Goal: Information Seeking & Learning: Find contact information

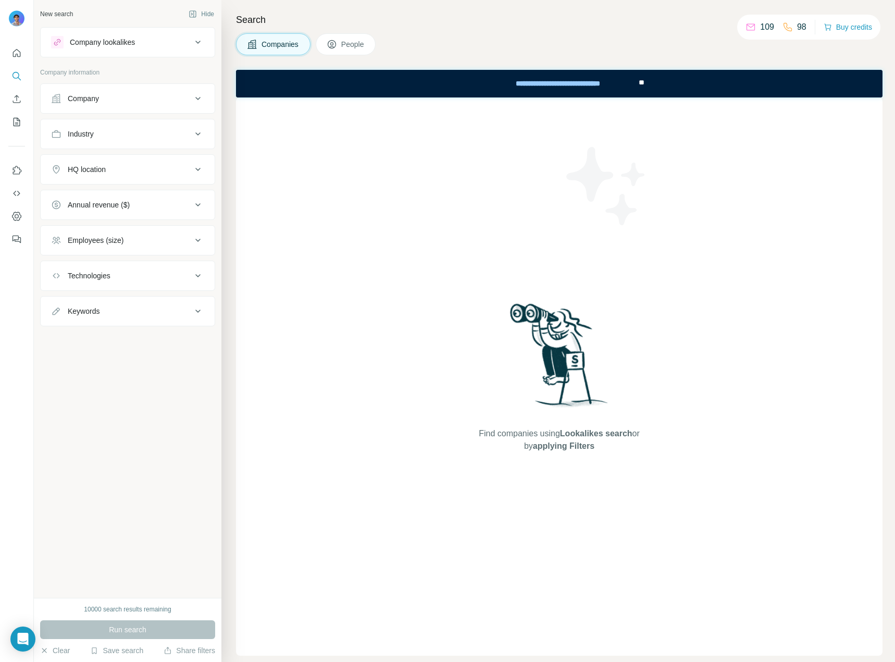
click at [469, 299] on div "Find companies using Lookalikes search or by applying Filters" at bounding box center [560, 376] width 188 height 558
click at [347, 44] on span "People" at bounding box center [353, 44] width 24 height 10
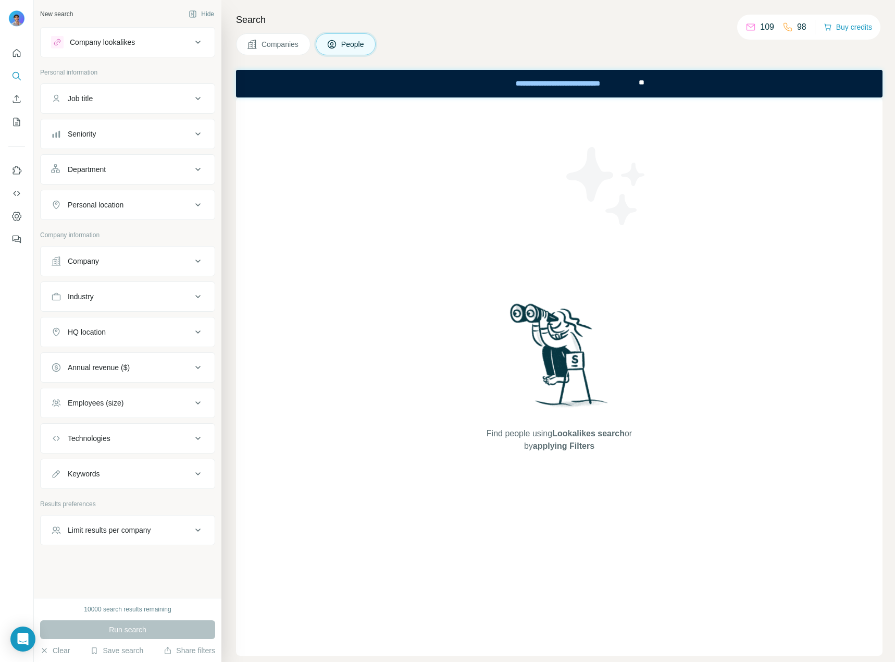
click at [131, 95] on div "Job title" at bounding box center [121, 98] width 141 height 10
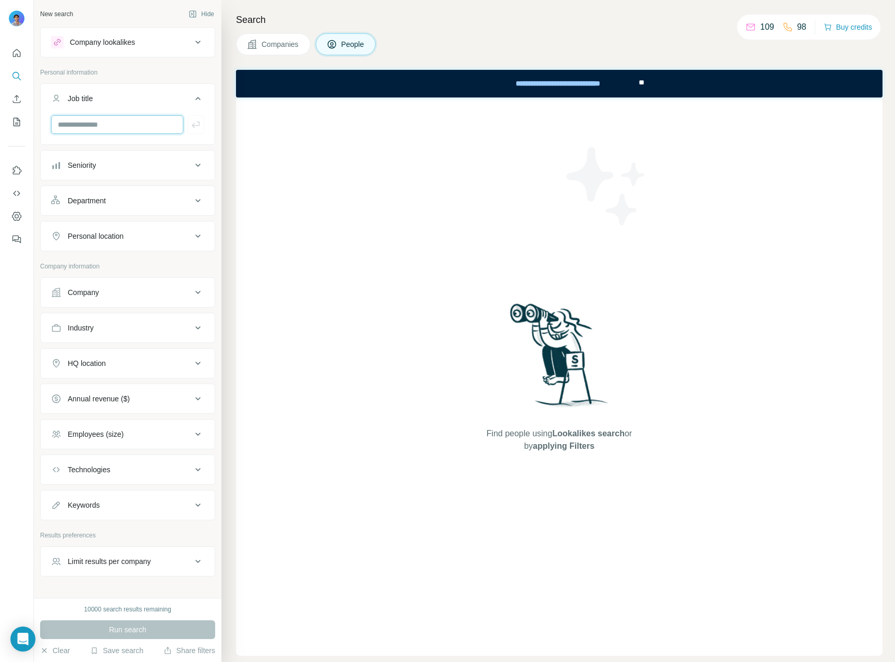
click at [116, 129] on input "text" at bounding box center [117, 124] width 132 height 19
click at [129, 127] on input "**********" at bounding box center [117, 124] width 132 height 19
type input "**********"
click at [191, 125] on icon "button" at bounding box center [196, 124] width 10 height 10
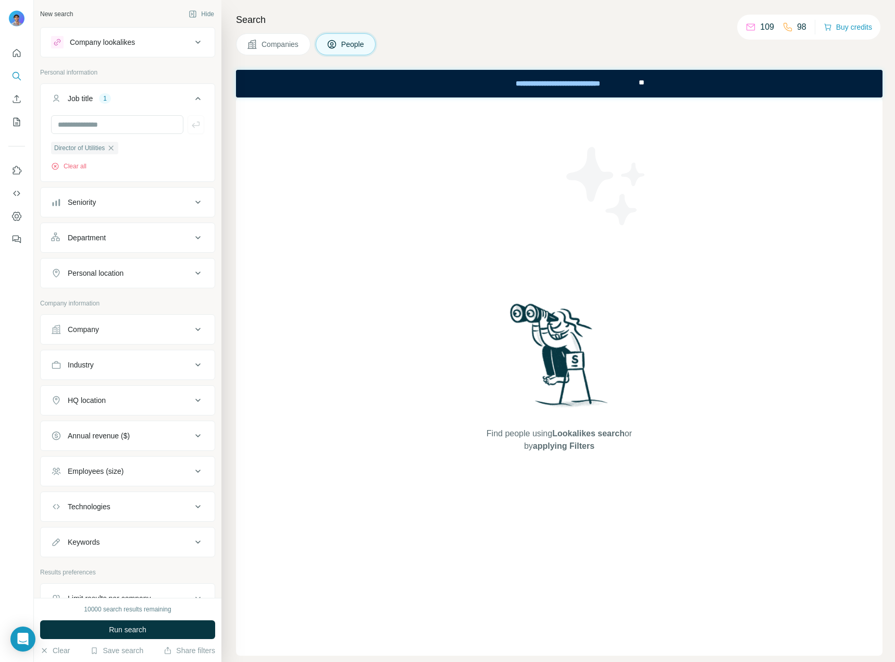
click at [143, 203] on div "Seniority" at bounding box center [121, 202] width 141 height 10
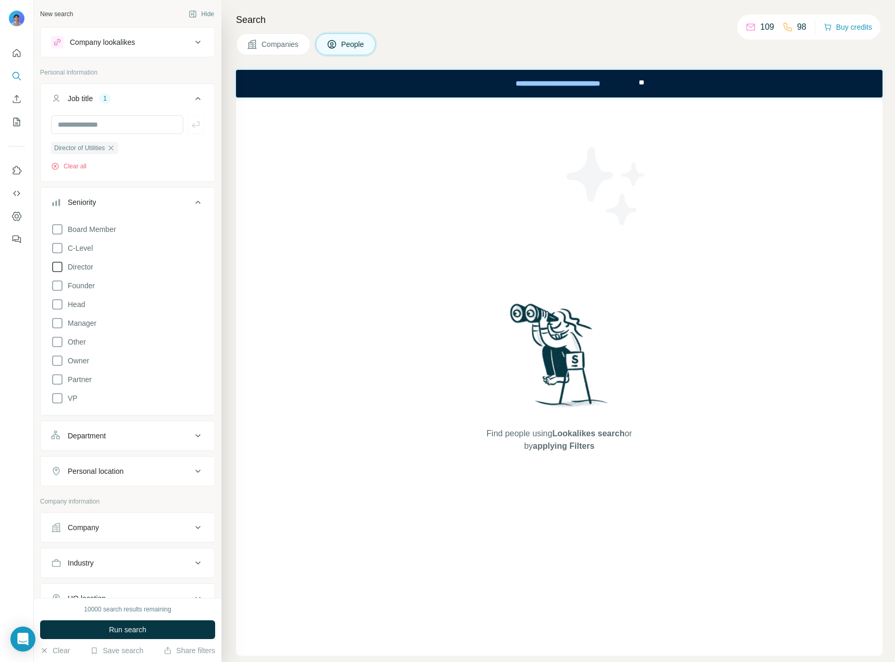
click at [66, 267] on span "Director" at bounding box center [79, 266] width 30 height 10
click at [156, 196] on button "Seniority 1" at bounding box center [128, 204] width 174 height 29
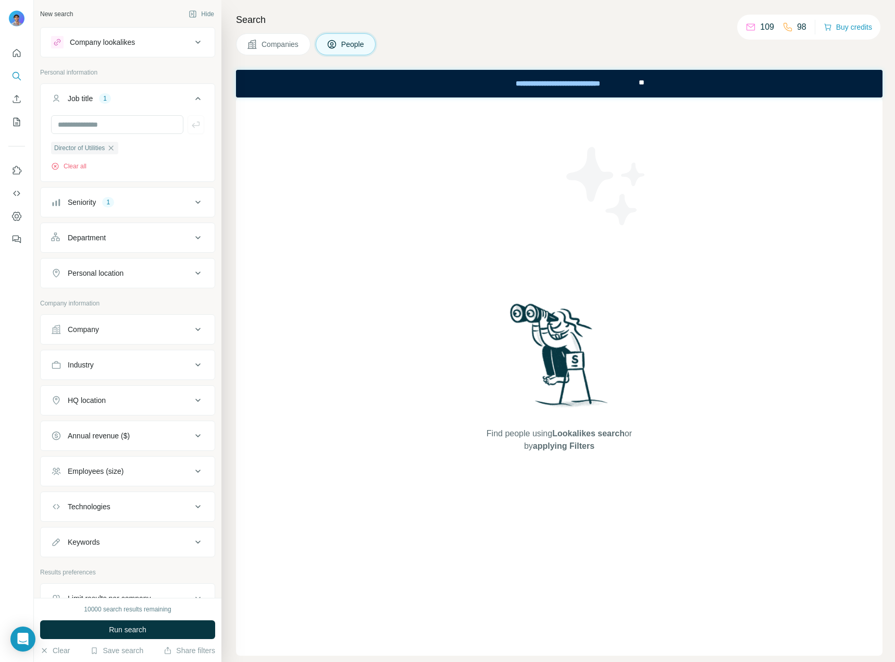
click at [131, 244] on button "Department" at bounding box center [128, 237] width 174 height 25
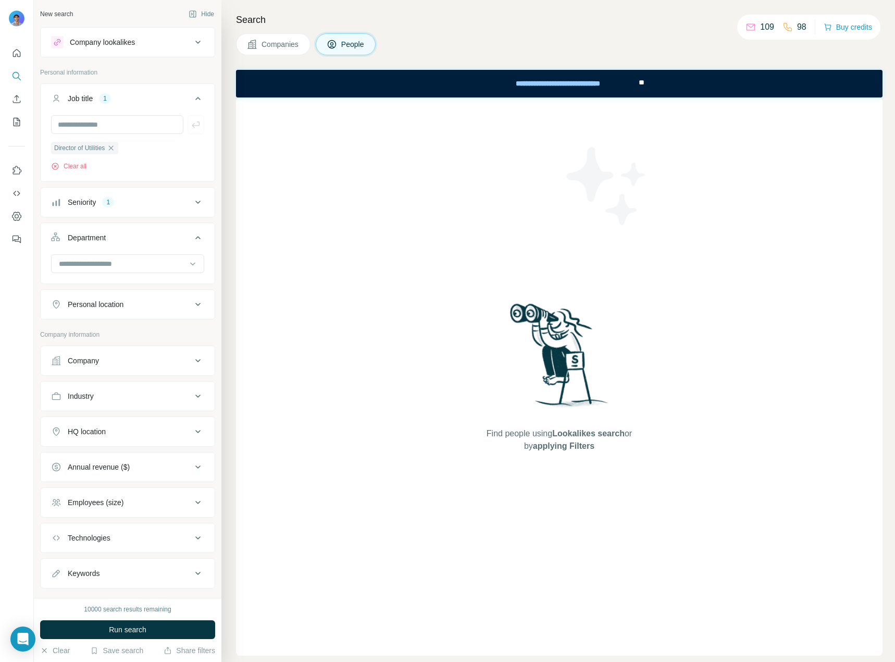
click at [111, 277] on div at bounding box center [128, 267] width 174 height 27
click at [116, 268] on input at bounding box center [122, 263] width 129 height 11
type input "***"
click at [124, 282] on p "Customer Relations" at bounding box center [92, 287] width 64 height 10
click at [130, 267] on input at bounding box center [122, 263] width 129 height 11
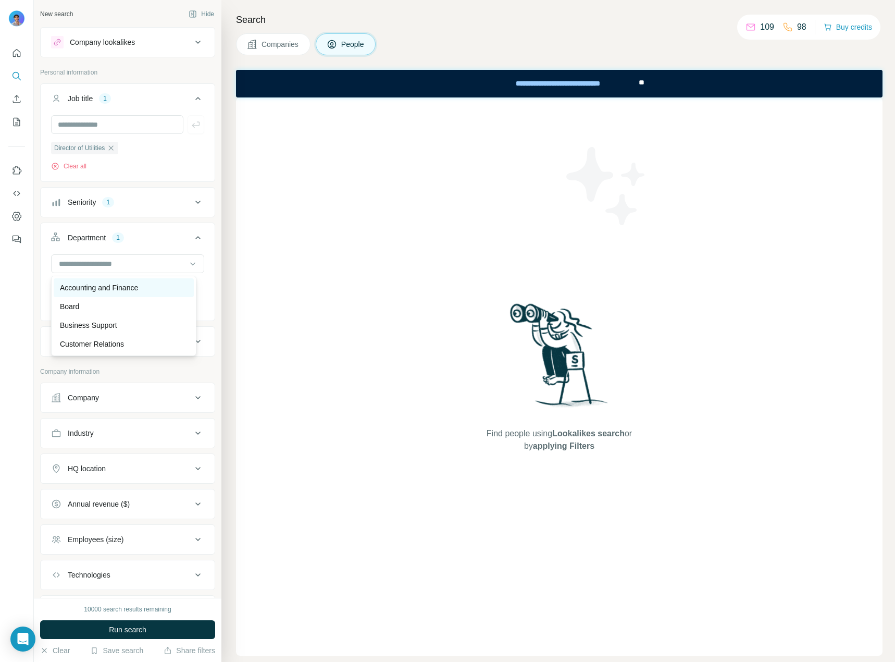
click at [140, 293] on div "Accounting and Finance" at bounding box center [124, 287] width 140 height 19
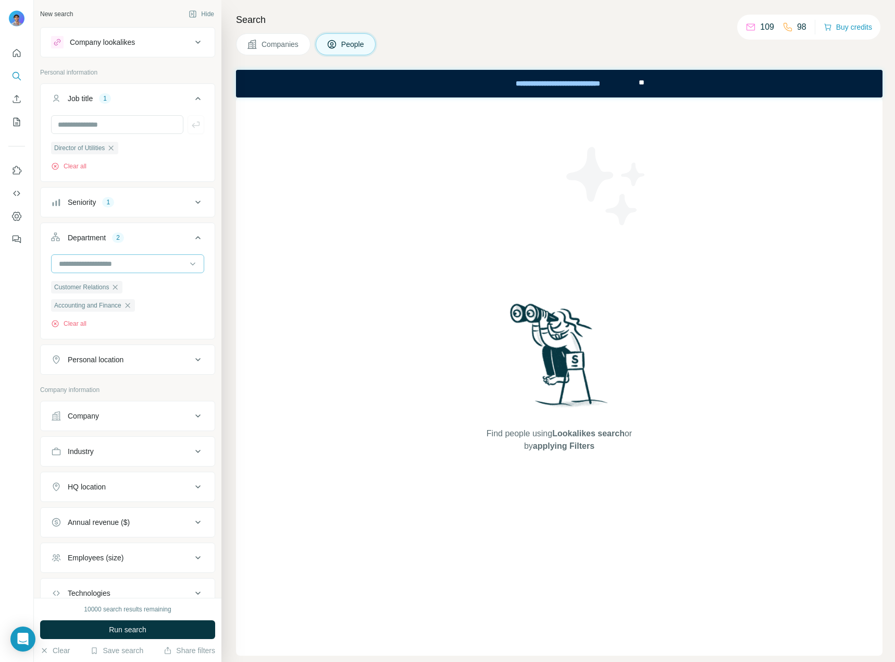
click at [138, 271] on div at bounding box center [122, 264] width 129 height 18
type input "***"
click at [303, 268] on div "Find people using Lookalikes search or by applying Filters" at bounding box center [559, 376] width 646 height 558
click at [119, 290] on icon "button" at bounding box center [115, 287] width 8 height 8
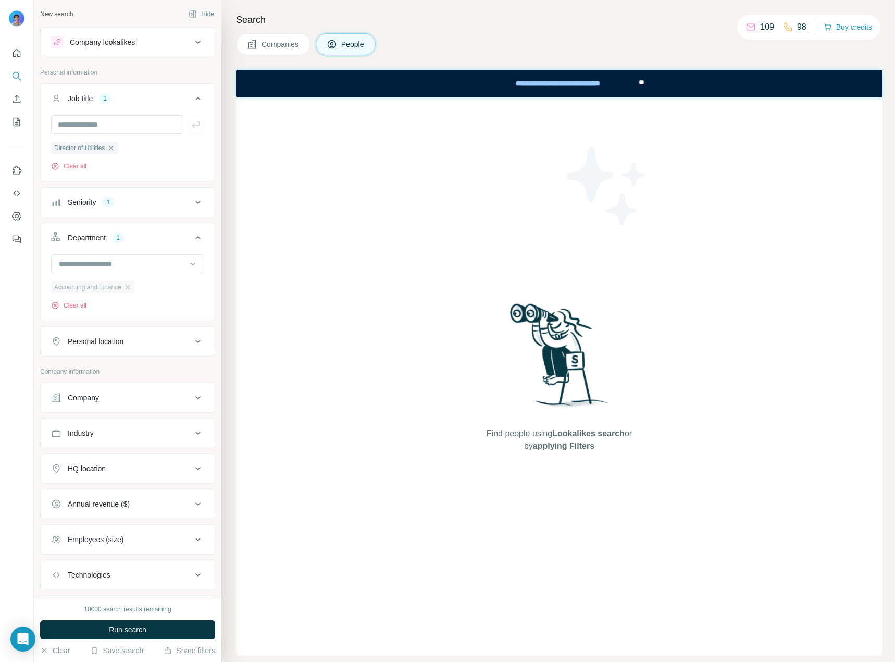
click at [132, 288] on icon "button" at bounding box center [127, 287] width 8 height 8
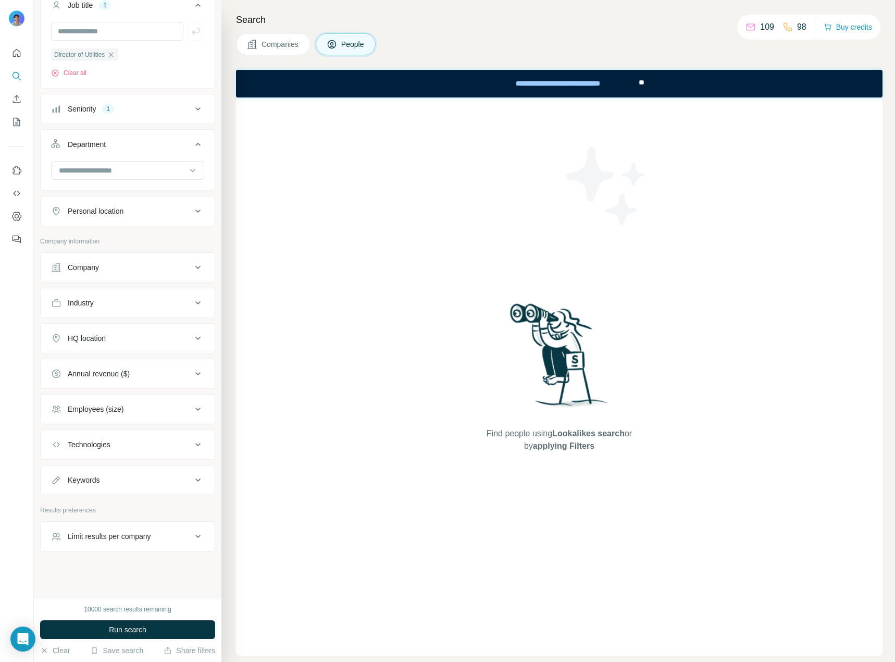
scroll to position [95, 0]
click at [155, 260] on div "Company" at bounding box center [121, 265] width 141 height 10
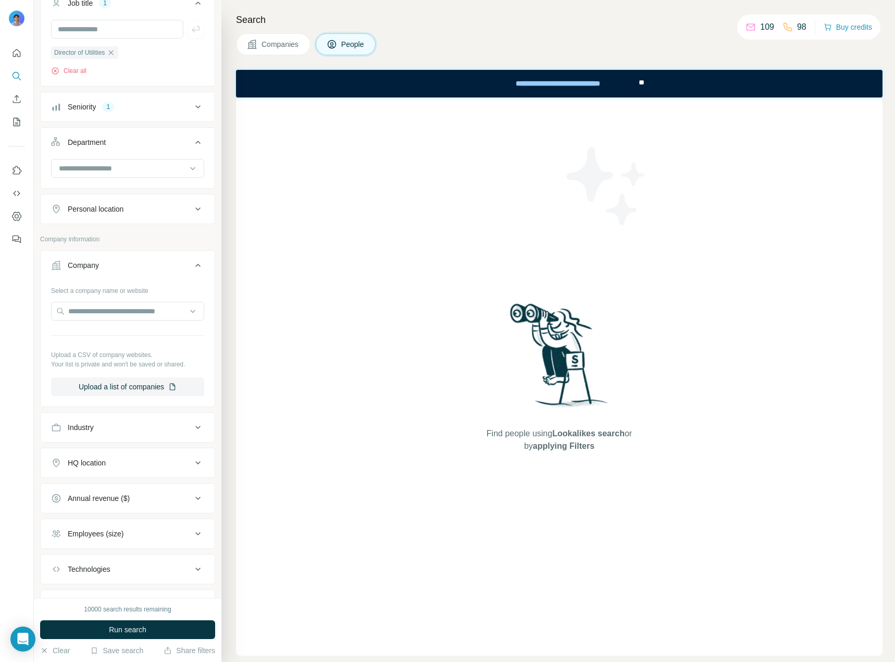
click at [159, 264] on div "Company" at bounding box center [121, 265] width 141 height 10
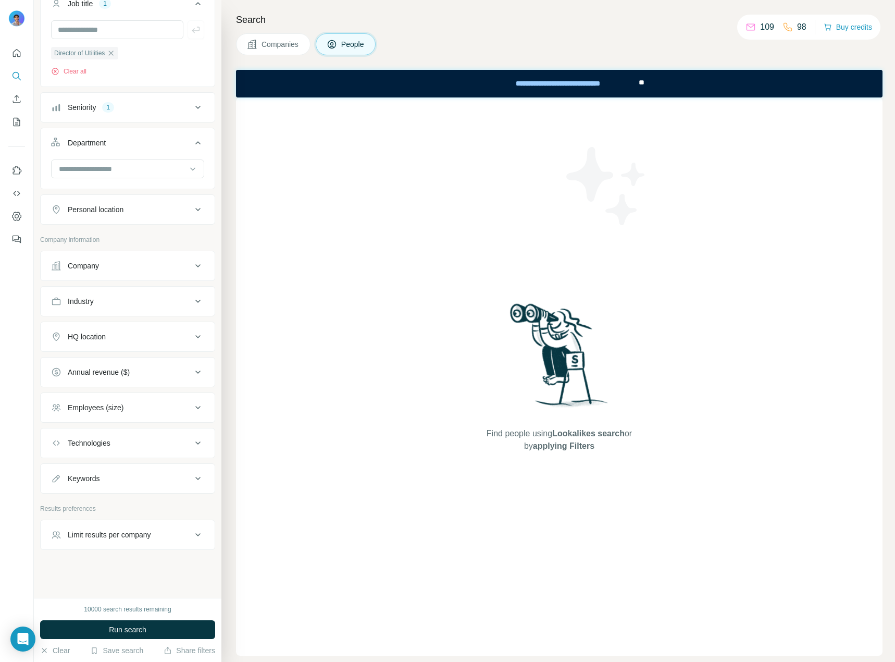
click at [144, 301] on div "Industry" at bounding box center [121, 301] width 141 height 10
click at [99, 330] on input at bounding box center [122, 326] width 129 height 11
type input "********"
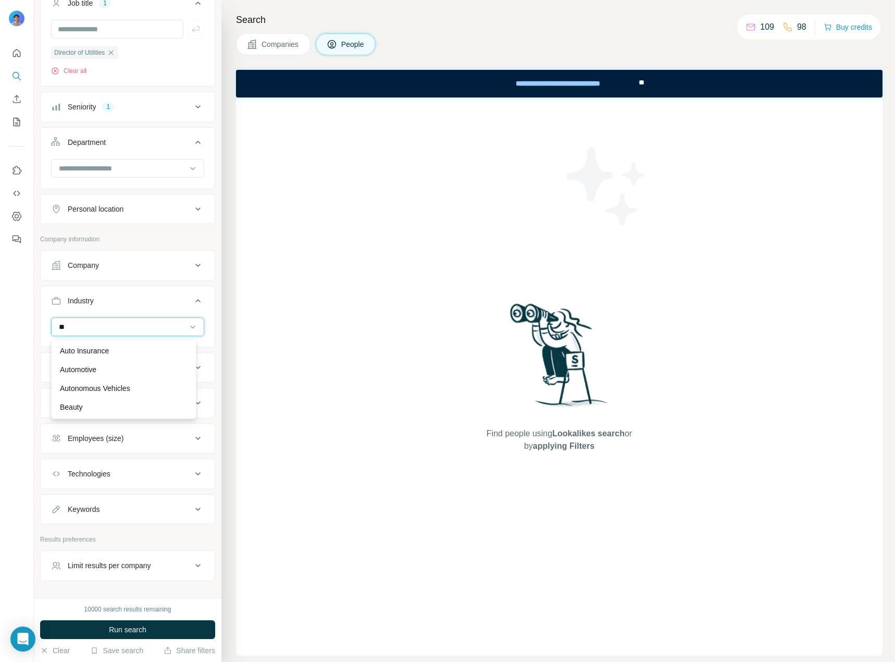
type input "*"
type input "********"
click at [381, 323] on div "Find people using Lookalikes search or by applying Filters" at bounding box center [559, 376] width 646 height 558
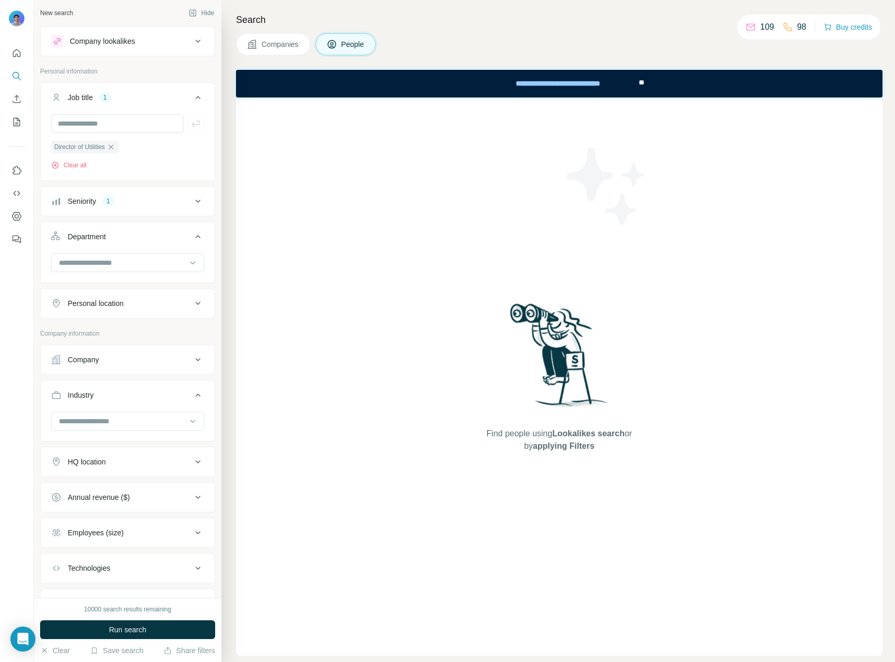
scroll to position [0, 0]
click at [143, 623] on button "Run search" at bounding box center [127, 629] width 175 height 19
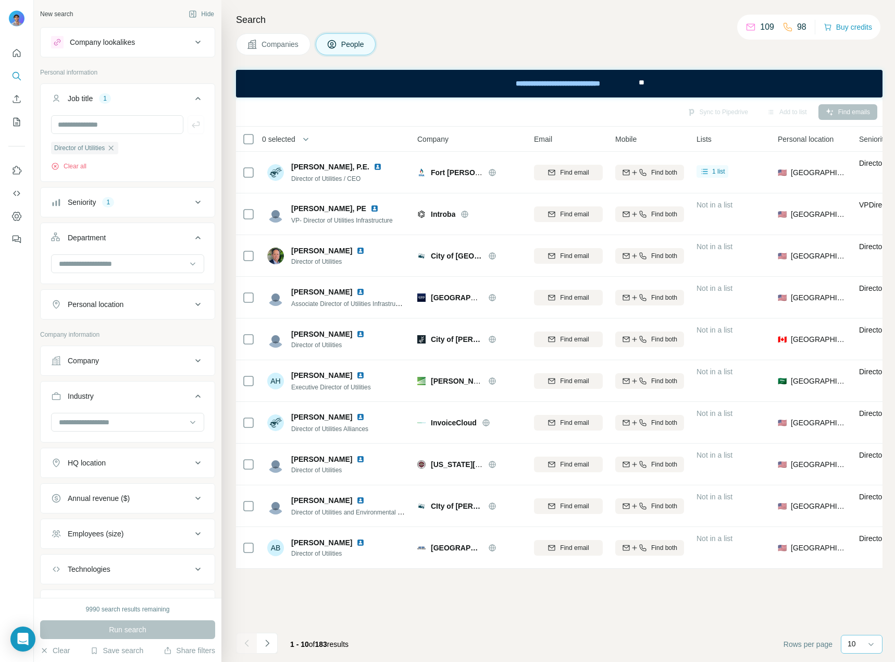
click at [851, 642] on p "10" at bounding box center [851, 643] width 8 height 10
click at [856, 566] on p "60" at bounding box center [854, 564] width 8 height 10
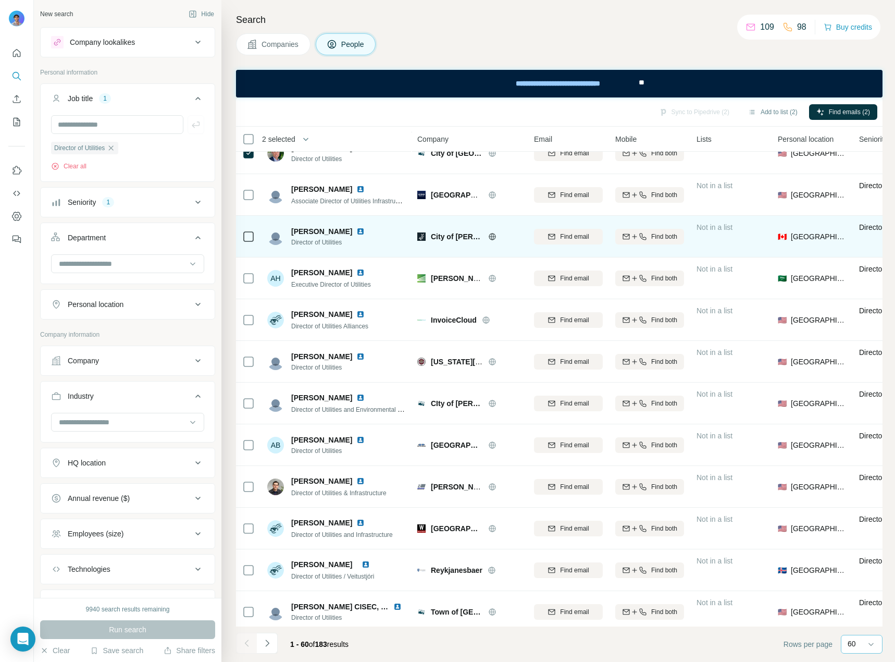
scroll to position [104, 0]
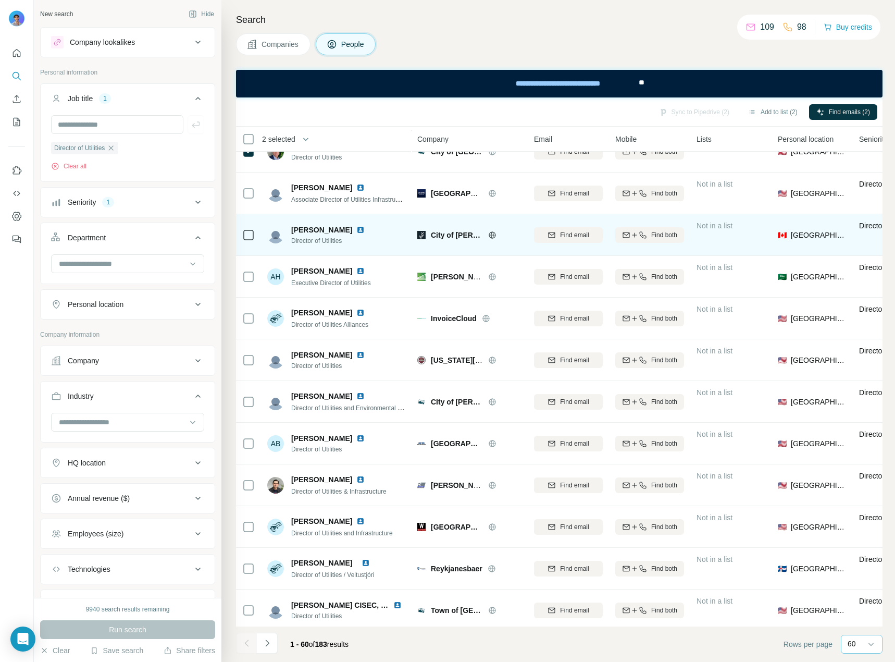
click at [423, 233] on img at bounding box center [421, 235] width 8 height 8
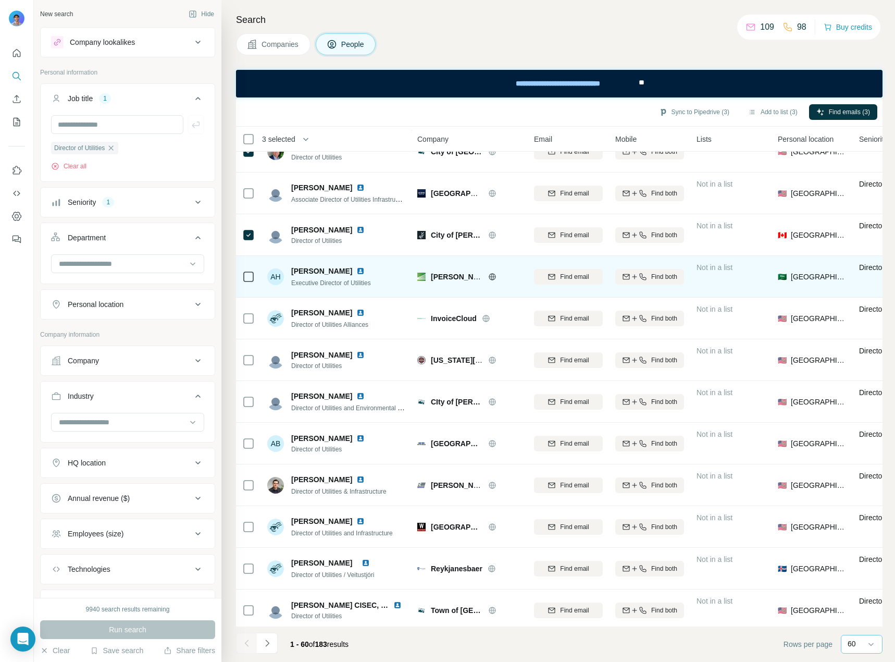
click at [242, 280] on td at bounding box center [248, 277] width 25 height 42
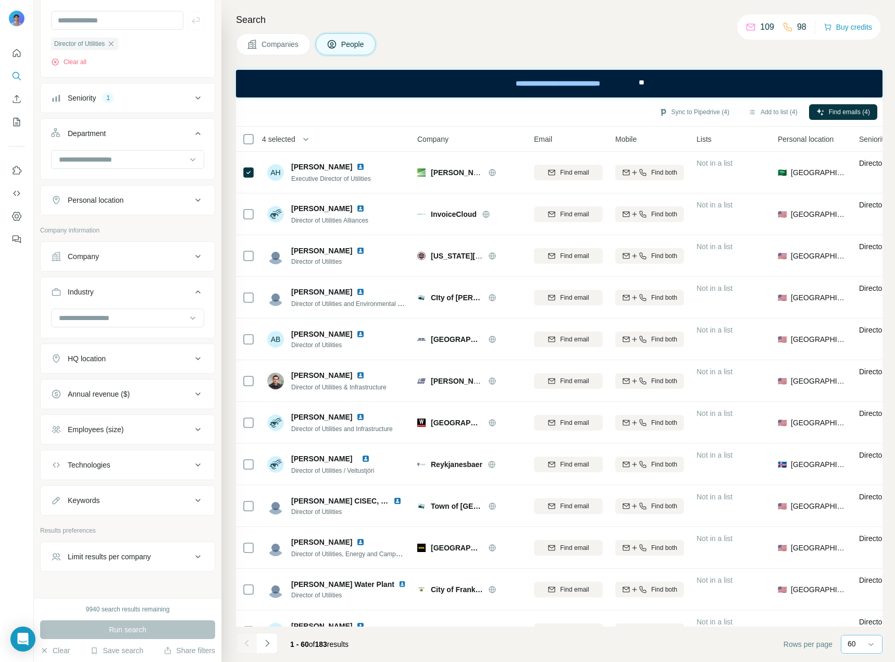
click at [120, 364] on div "HQ location" at bounding box center [121, 358] width 141 height 10
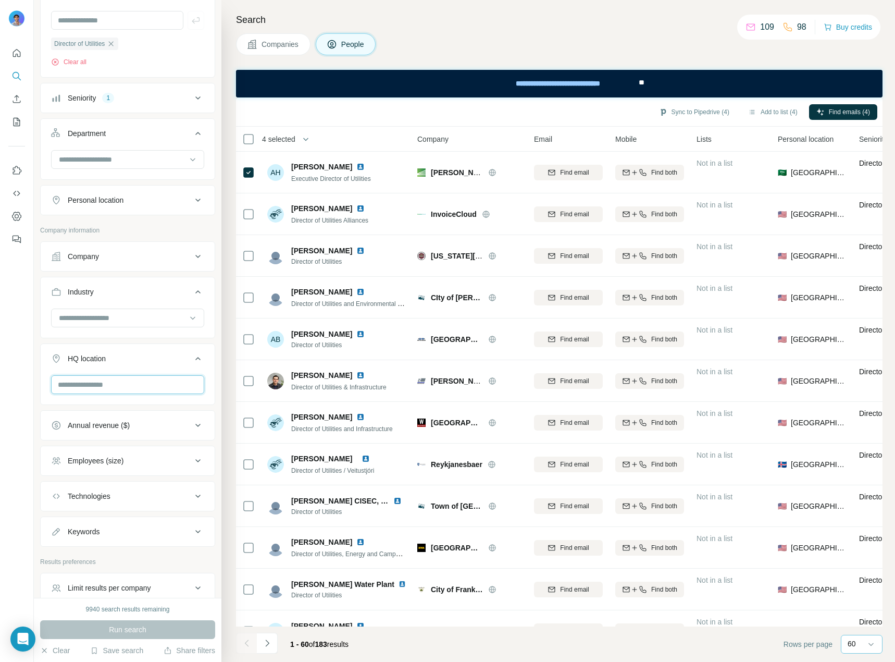
click at [109, 389] on input "text" at bounding box center [127, 384] width 153 height 19
type input "**********"
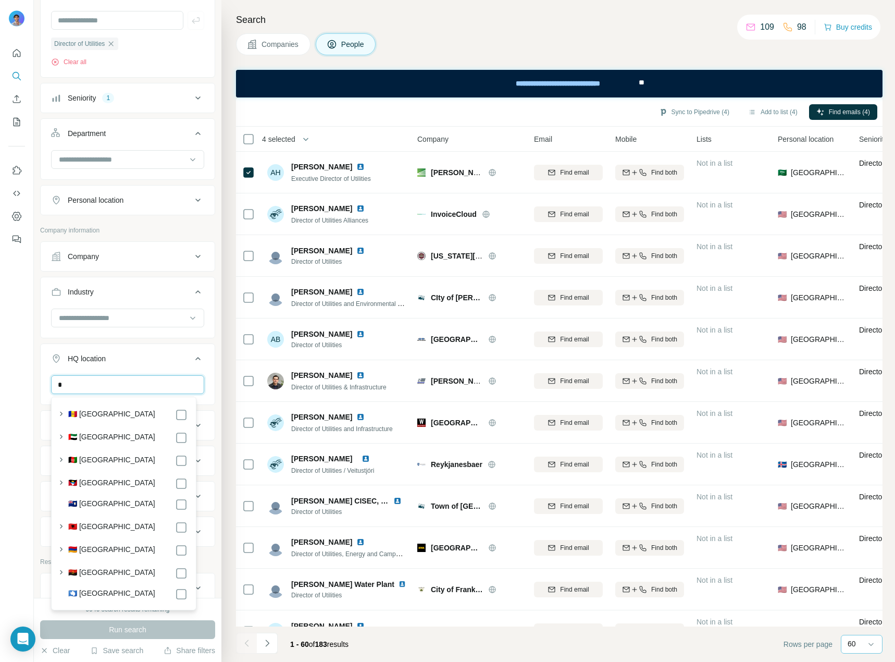
type input "**"
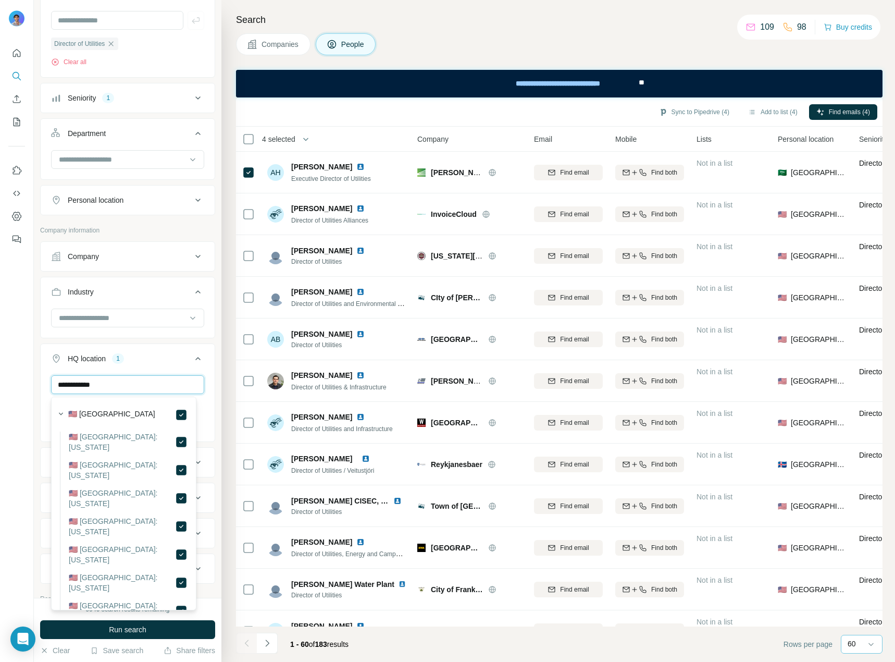
click at [153, 387] on input "**********" at bounding box center [127, 384] width 153 height 19
type input "******"
click at [192, 364] on icon at bounding box center [198, 358] width 13 height 13
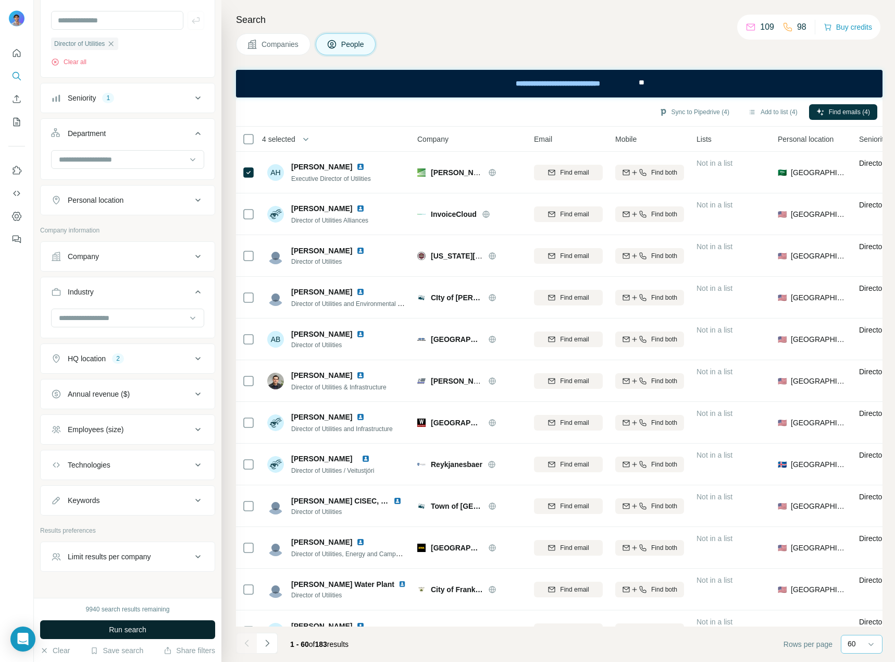
click at [172, 625] on button "Run search" at bounding box center [127, 629] width 175 height 19
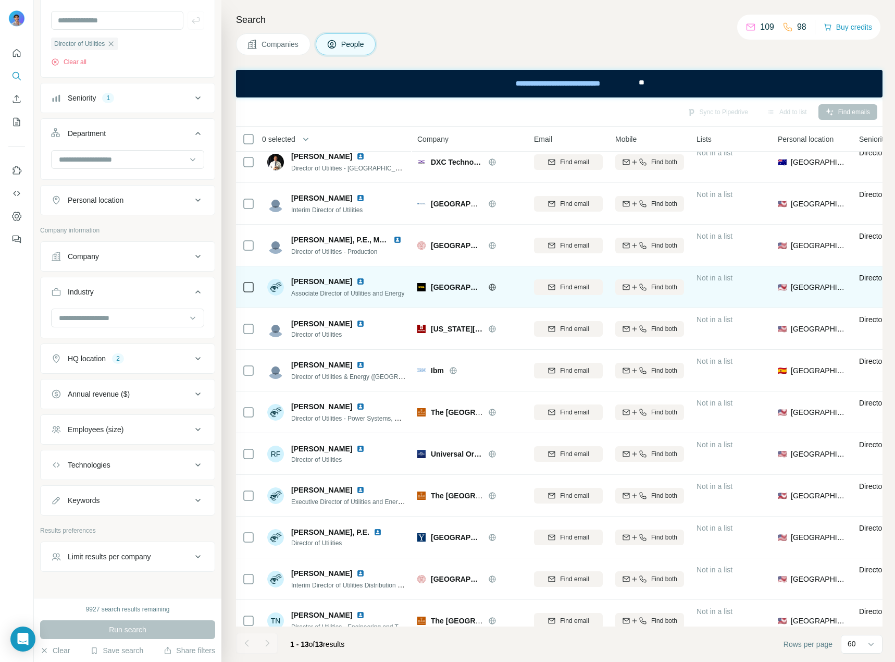
scroll to position [72, 0]
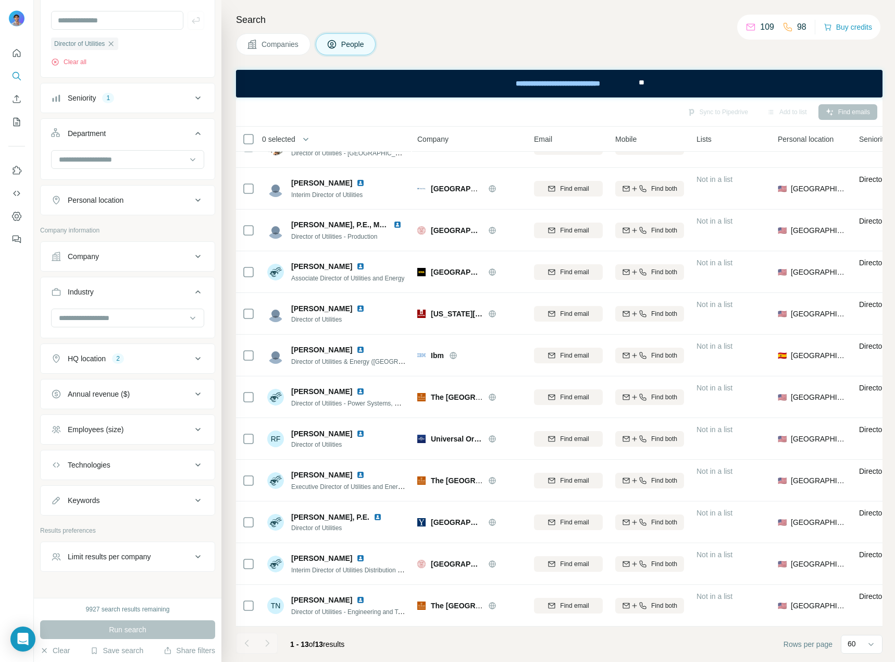
click at [182, 397] on div "Annual revenue ($)" at bounding box center [121, 394] width 141 height 10
click at [192, 356] on icon at bounding box center [198, 358] width 13 height 13
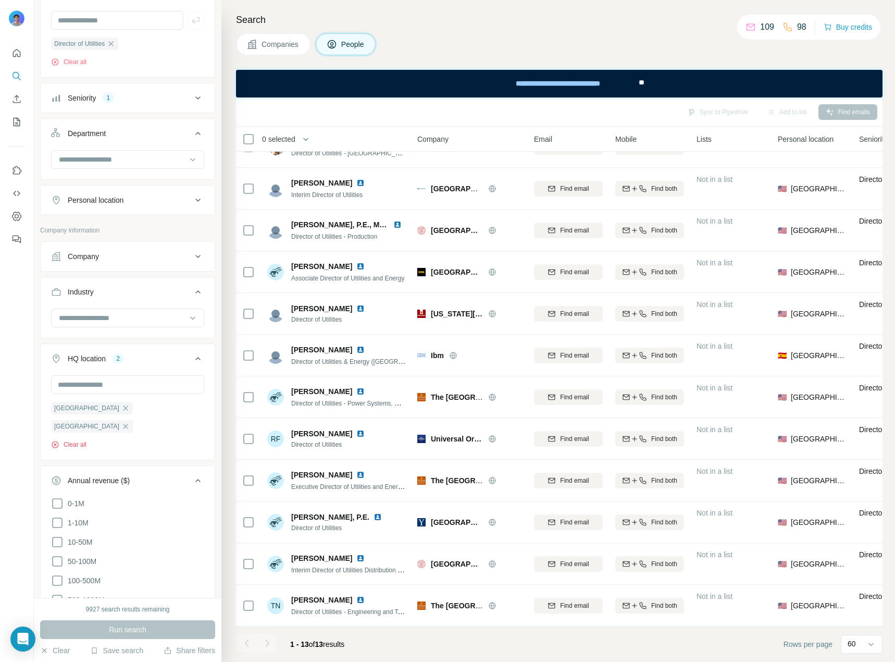
click at [81, 440] on button "Clear all" at bounding box center [68, 444] width 35 height 9
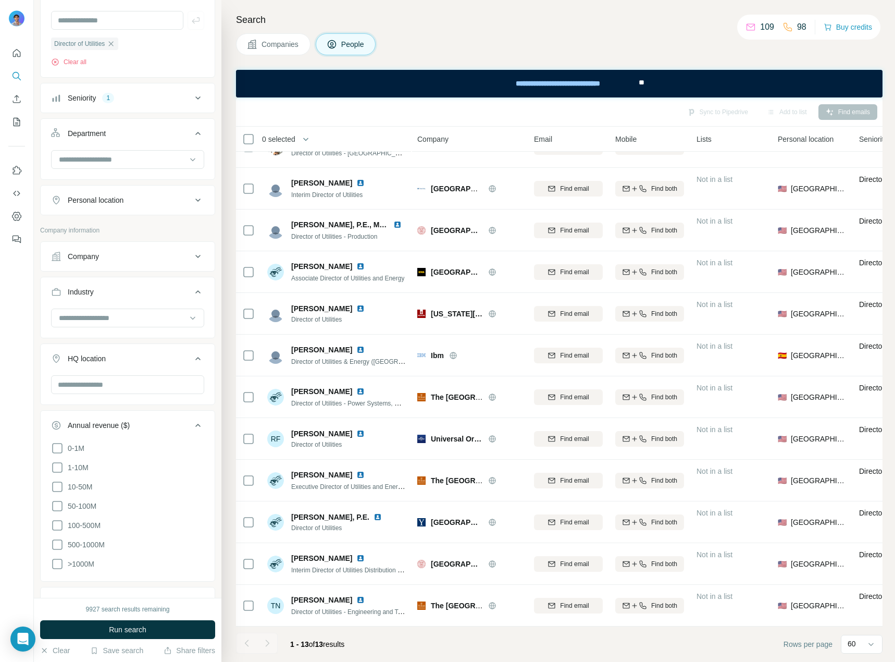
click at [142, 258] on div "Company" at bounding box center [121, 256] width 141 height 10
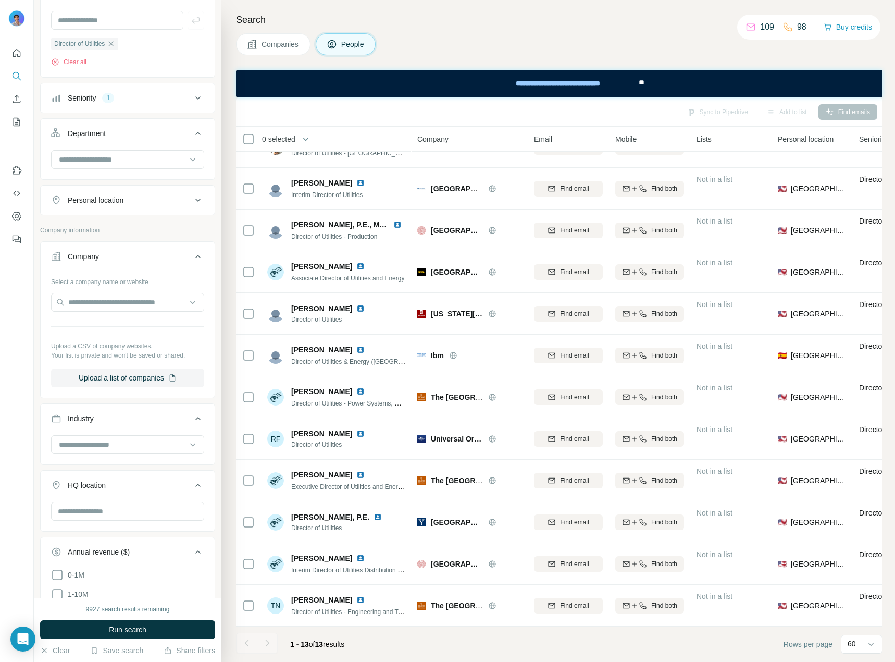
click at [129, 415] on div "Industry" at bounding box center [121, 418] width 141 height 10
click at [128, 417] on div "Industry" at bounding box center [121, 418] width 141 height 10
click at [113, 445] on input at bounding box center [122, 444] width 129 height 11
click at [134, 444] on input at bounding box center [122, 444] width 129 height 11
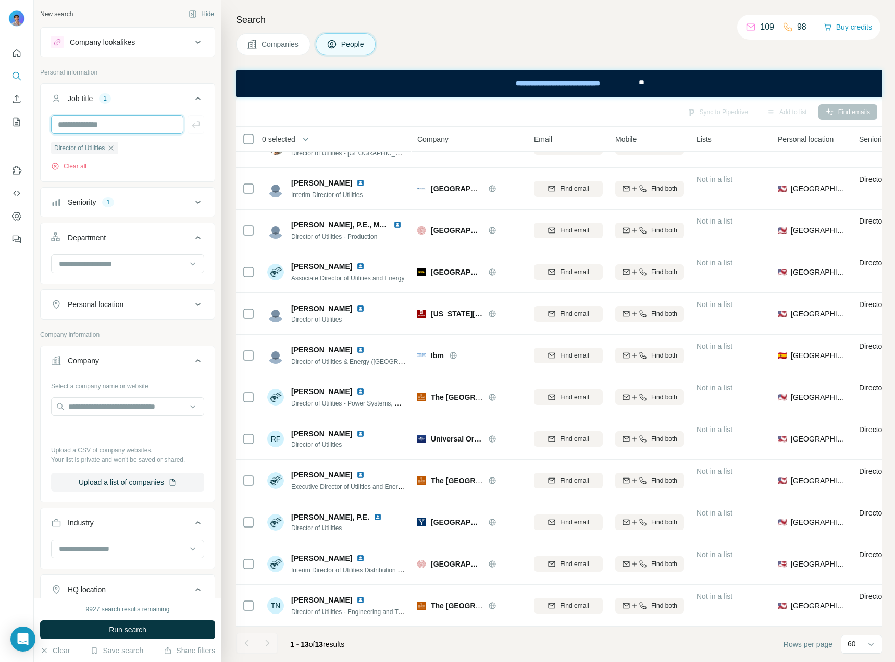
click at [113, 122] on input "text" at bounding box center [117, 124] width 132 height 19
type input "**********"
type input "*"
click at [151, 635] on button "Run search" at bounding box center [127, 629] width 175 height 19
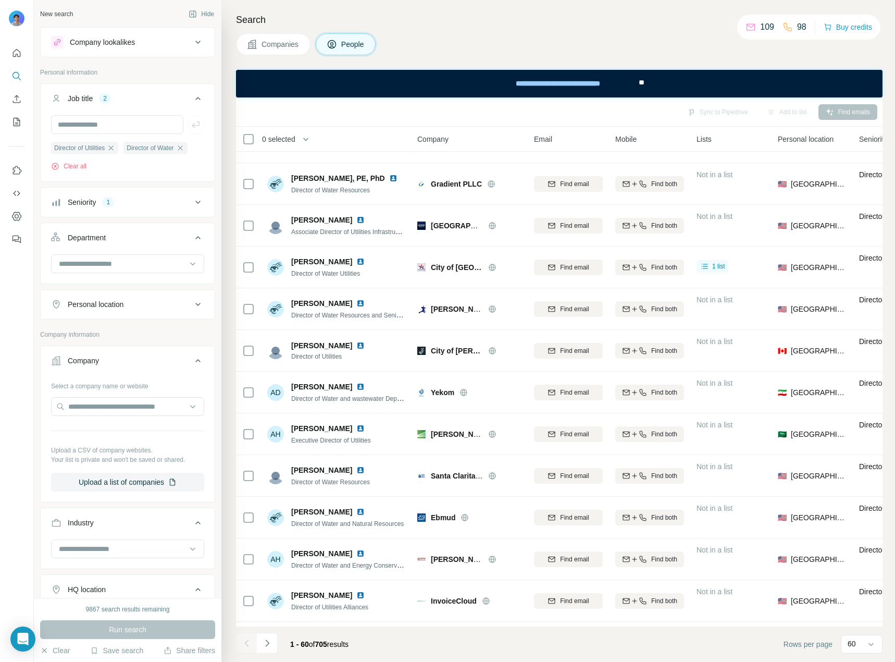
scroll to position [990, 0]
click at [184, 149] on icon "button" at bounding box center [180, 148] width 8 height 8
click at [155, 628] on button "Run search" at bounding box center [127, 629] width 175 height 19
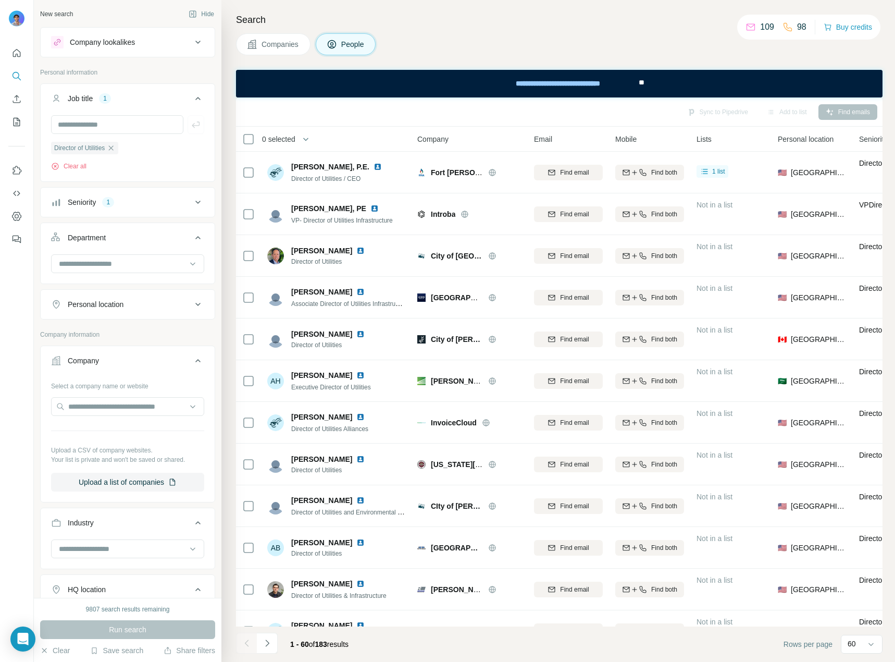
click at [194, 356] on icon at bounding box center [198, 360] width 13 height 13
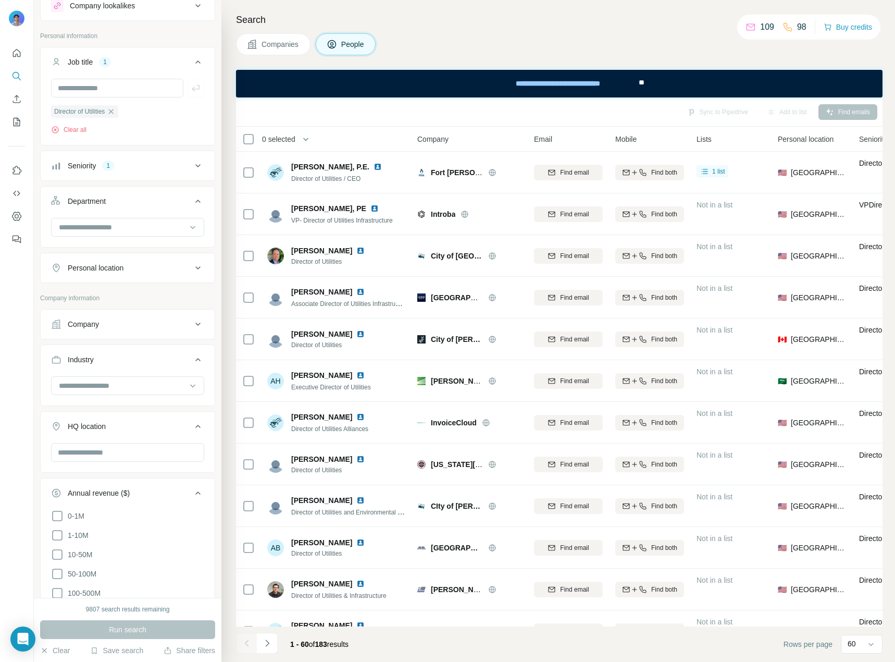
scroll to position [156, 0]
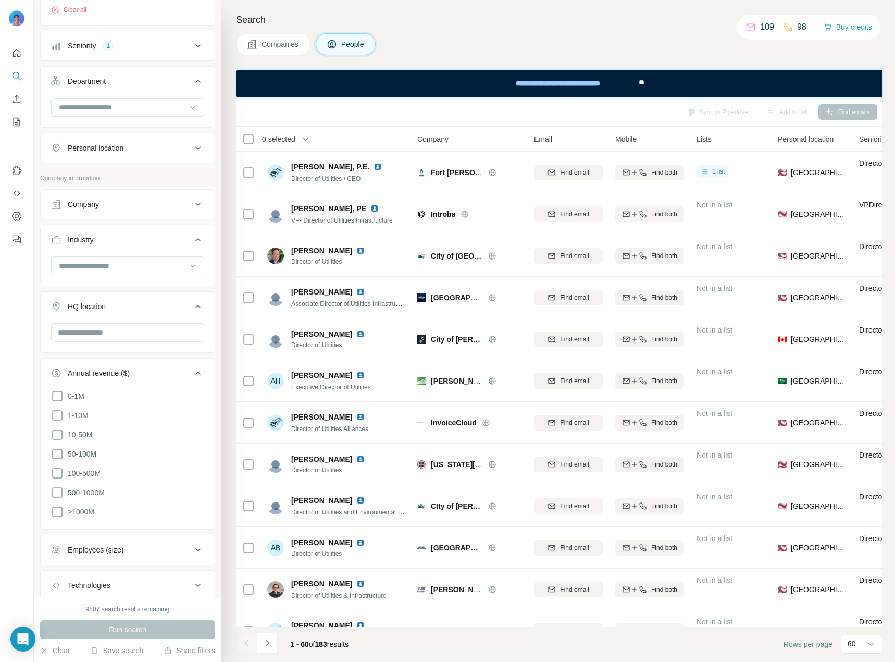
click at [192, 368] on icon at bounding box center [198, 373] width 13 height 13
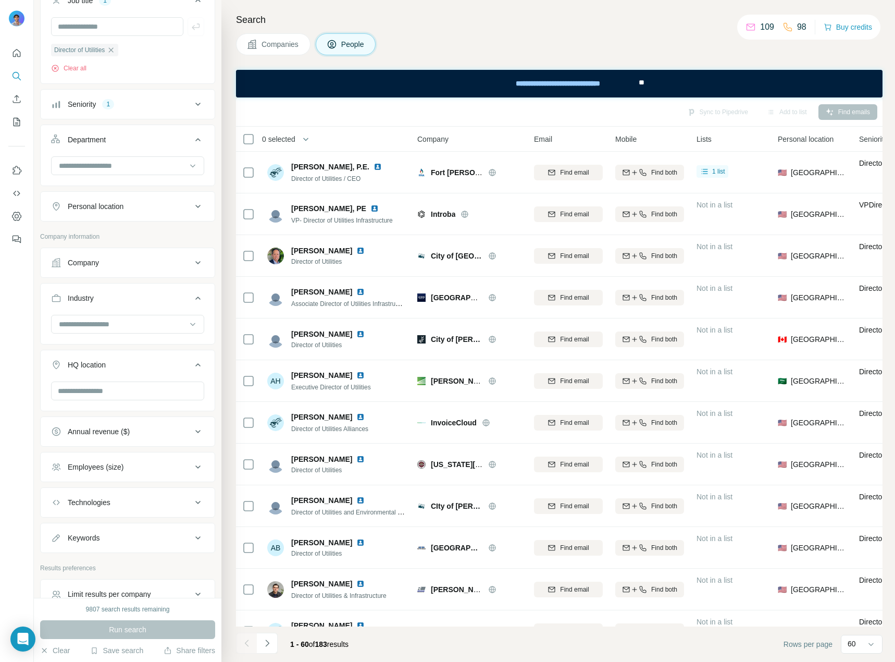
scroll to position [54, 0]
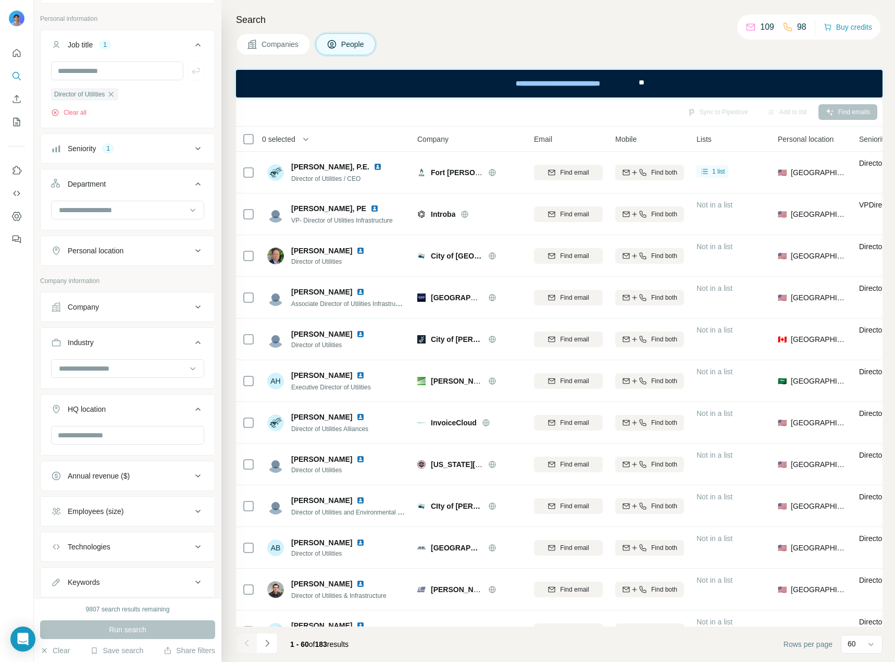
click at [192, 339] on icon at bounding box center [198, 342] width 13 height 13
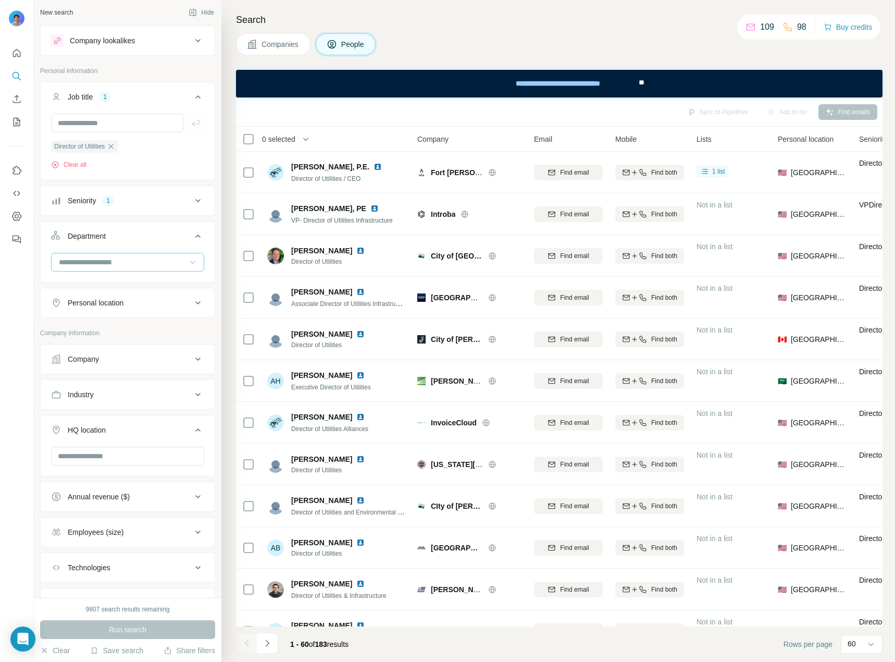
scroll to position [0, 0]
click at [192, 207] on icon at bounding box center [198, 202] width 13 height 13
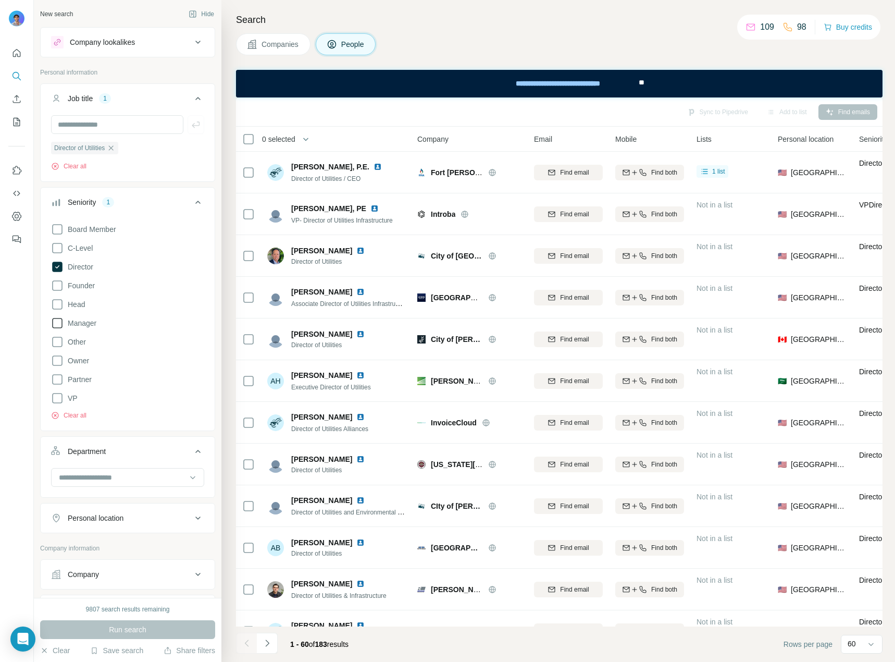
click at [60, 323] on icon at bounding box center [57, 323] width 13 height 13
click at [59, 256] on div "Board Member C-Level Director Founder Head Manager Other Owner Partner VP Clear…" at bounding box center [127, 319] width 153 height 201
click at [59, 251] on icon at bounding box center [57, 248] width 13 height 13
click at [164, 633] on button "Run search" at bounding box center [127, 629] width 175 height 19
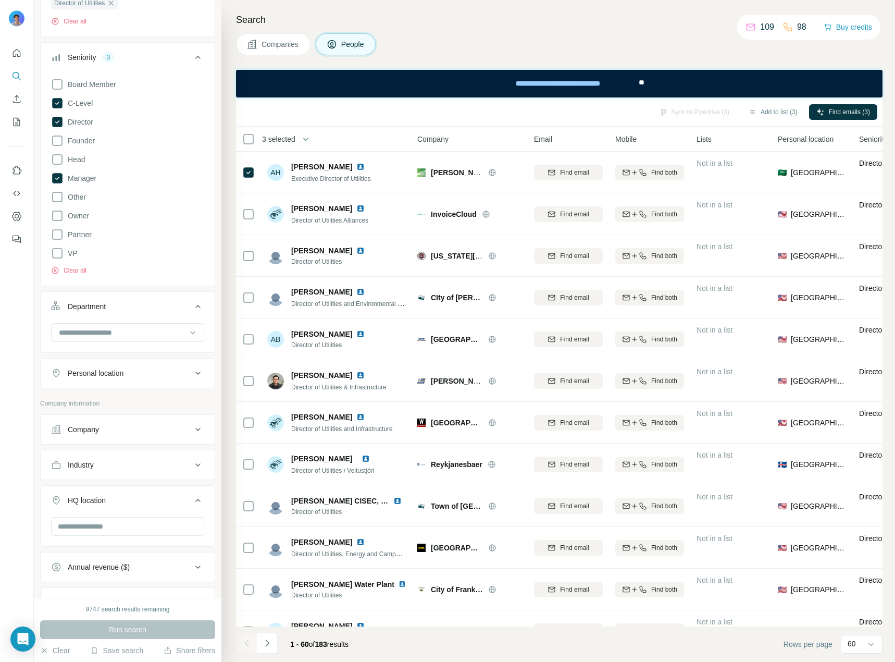
scroll to position [156, 0]
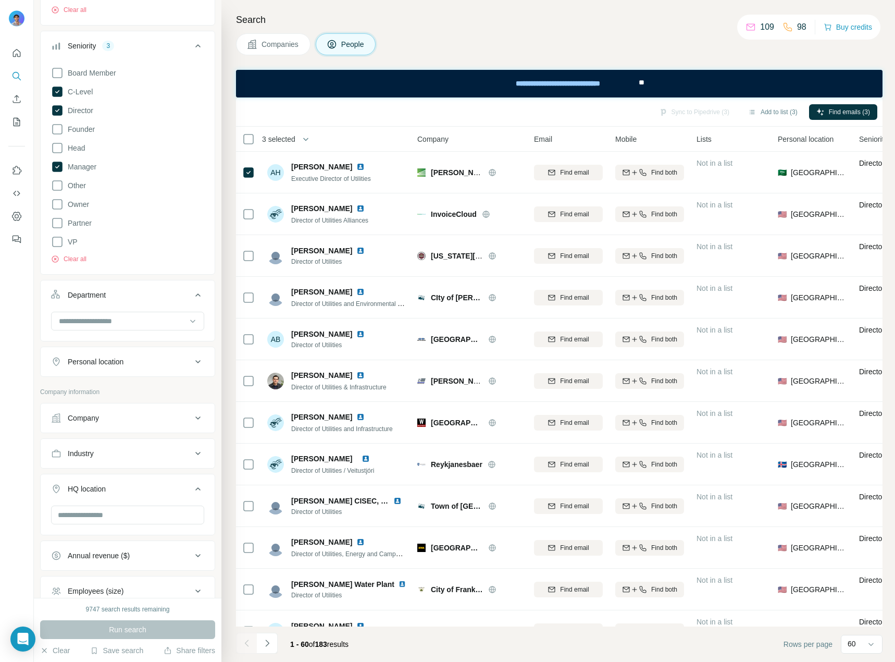
click at [123, 363] on div "Personal location" at bounding box center [96, 361] width 56 height 10
click at [129, 390] on input "text" at bounding box center [127, 387] width 153 height 19
type input "**********"
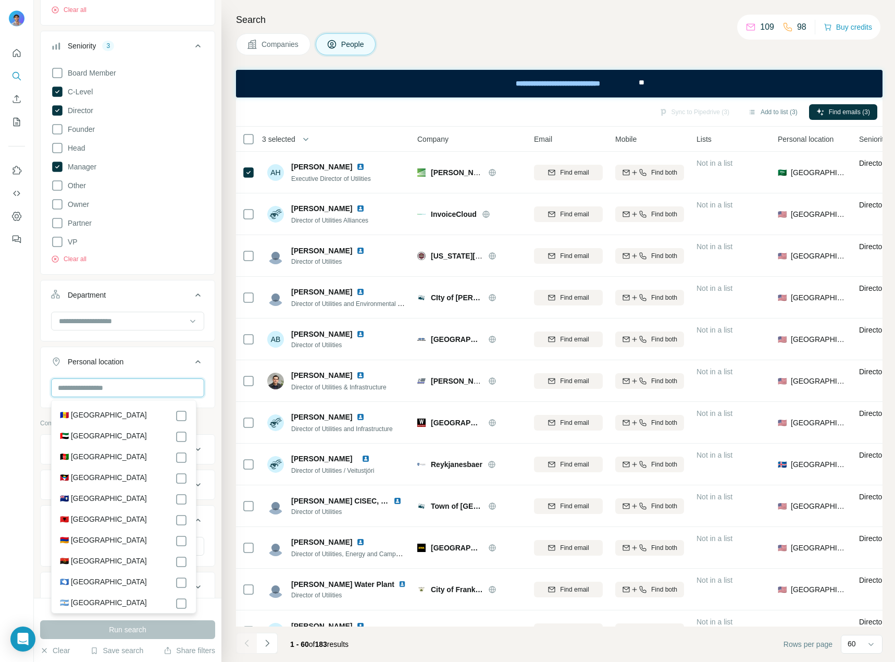
type input "*"
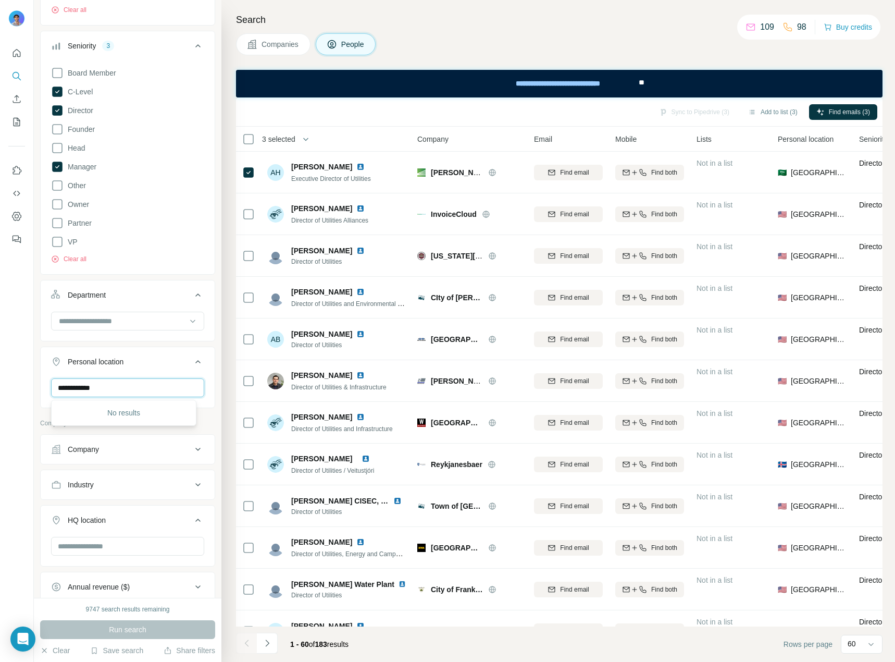
type input "**********"
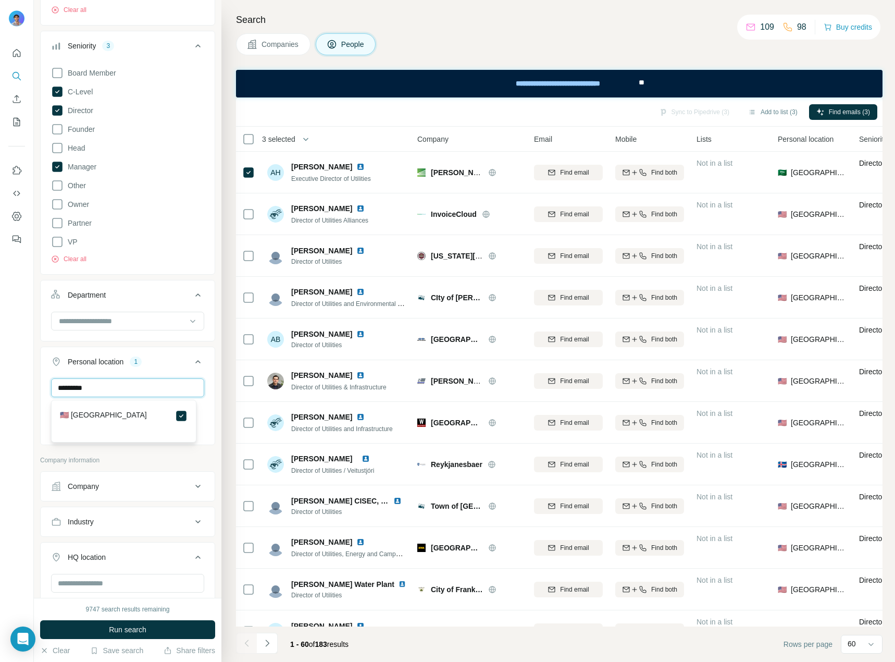
click at [140, 396] on input "*********" at bounding box center [127, 387] width 153 height 19
type input "******"
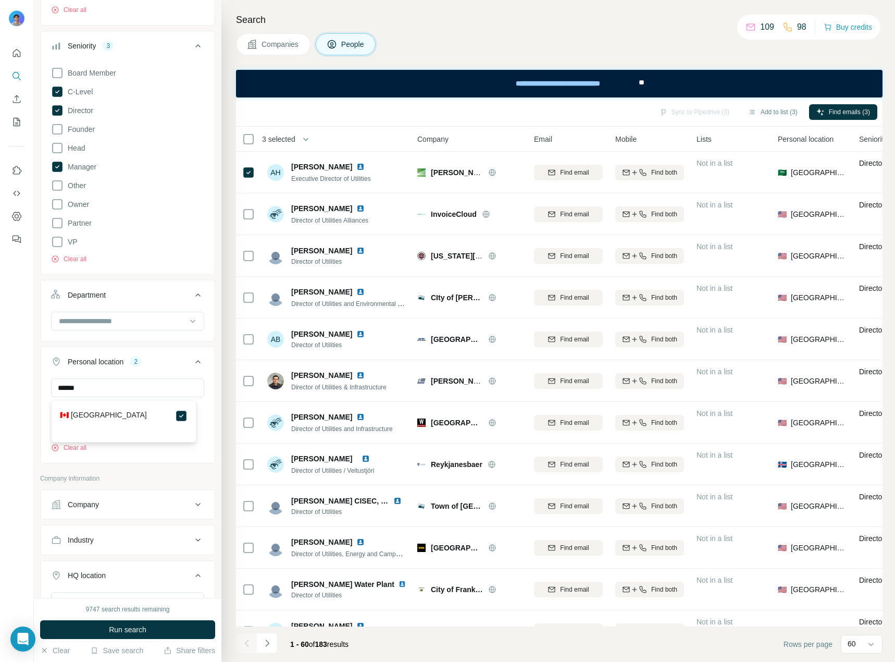
click at [446, 638] on footer "1 - 60 of 183 results Rows per page 60" at bounding box center [559, 643] width 646 height 35
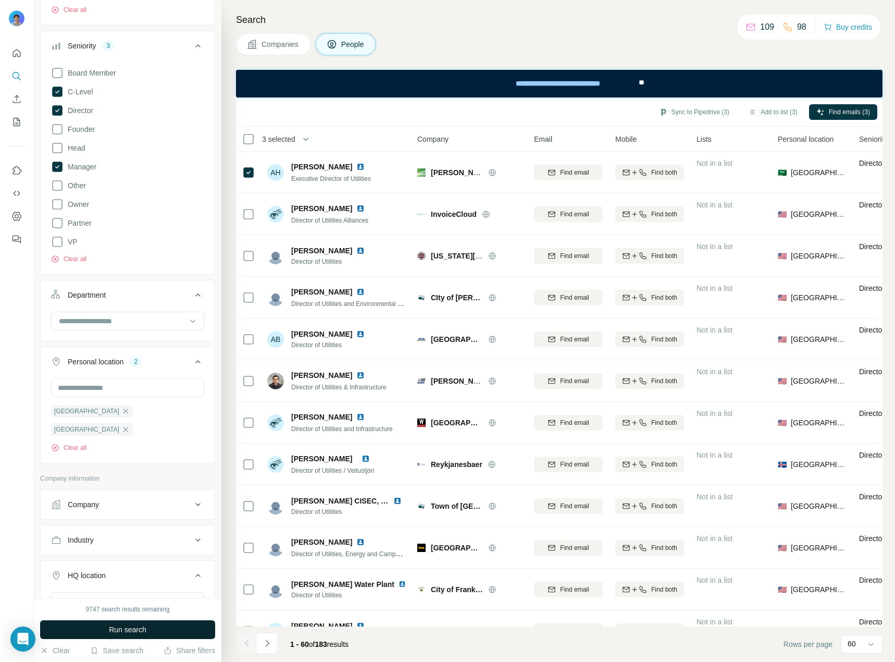
click at [143, 625] on span "Run search" at bounding box center [128, 629] width 38 height 10
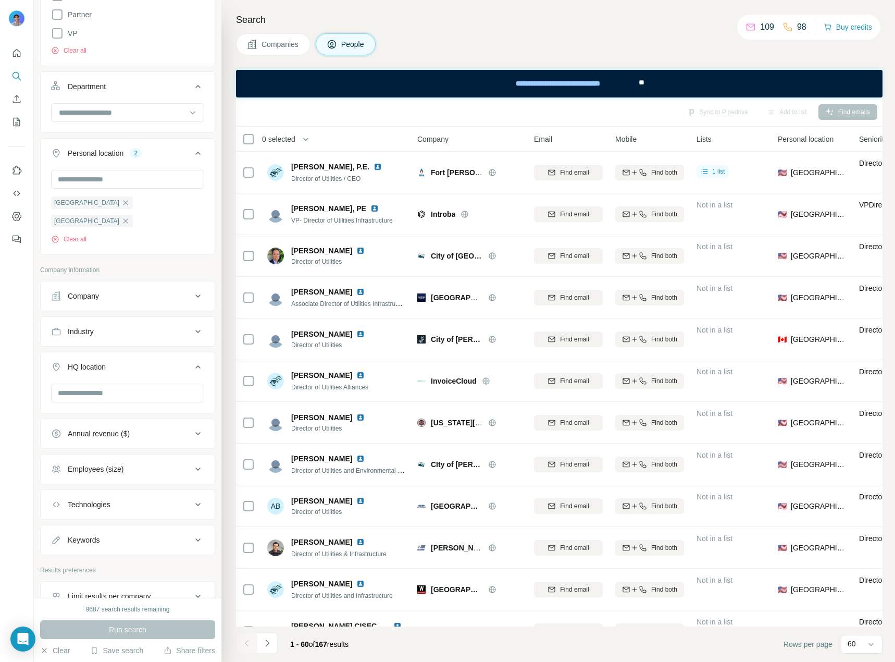
scroll to position [409, 0]
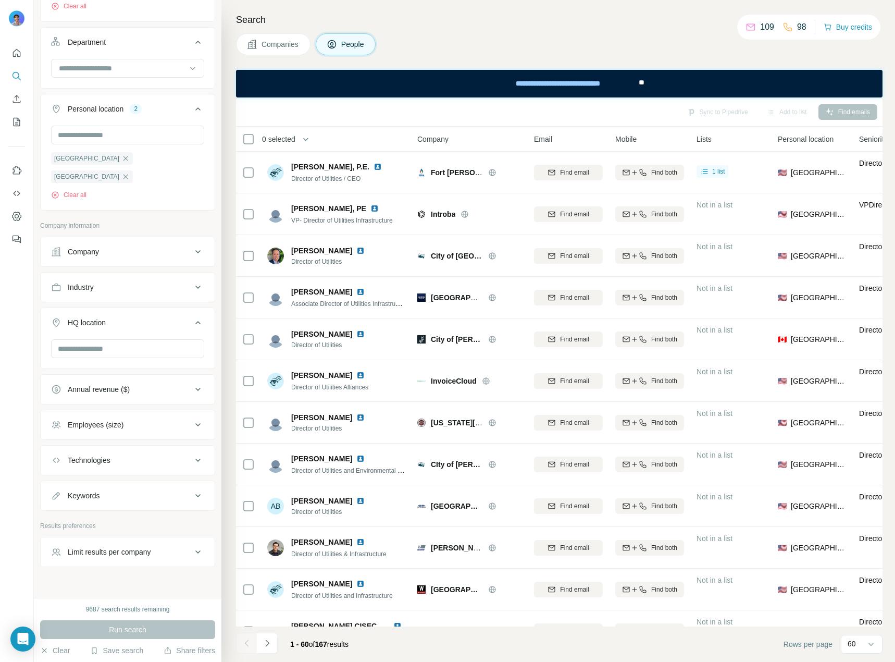
click at [139, 546] on div "Limit results per company" at bounding box center [109, 551] width 83 height 10
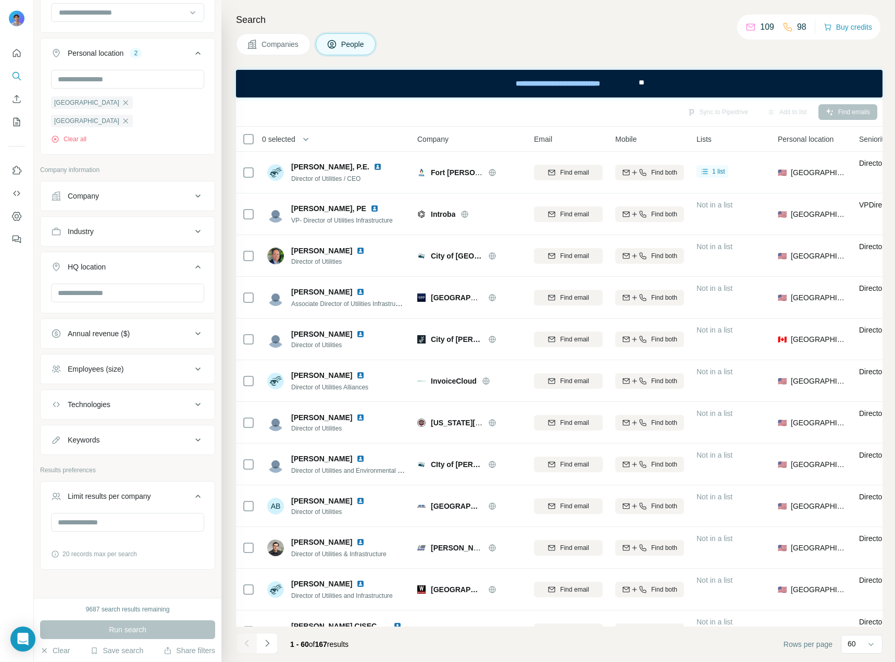
scroll to position [467, 0]
click at [136, 510] on input "number" at bounding box center [127, 519] width 153 height 19
type input "*"
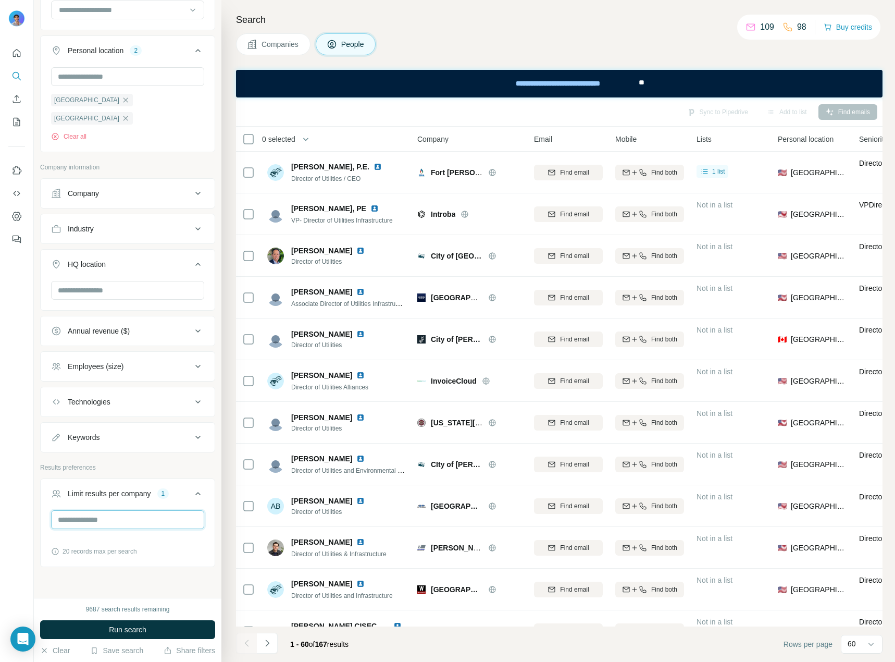
click at [131, 510] on input "**" at bounding box center [127, 519] width 153 height 19
type input "**"
click at [145, 632] on span "Run search" at bounding box center [128, 629] width 38 height 10
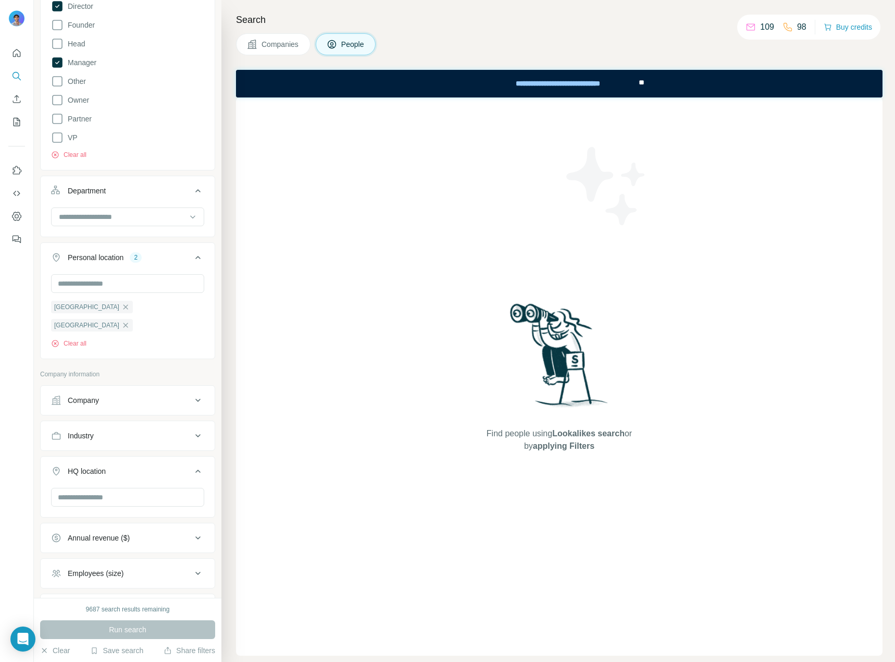
scroll to position [156, 0]
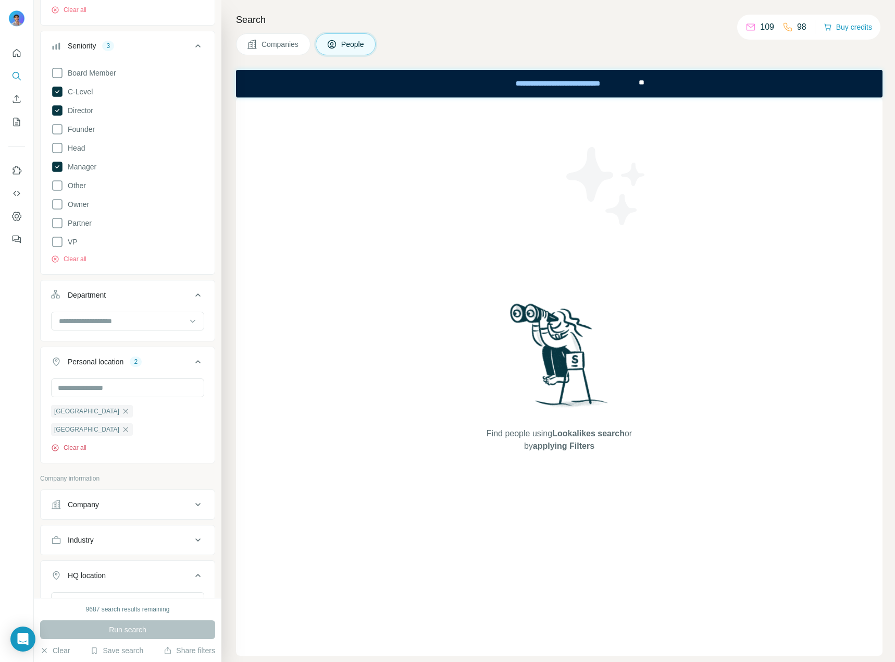
click at [76, 443] on button "Clear all" at bounding box center [68, 447] width 35 height 9
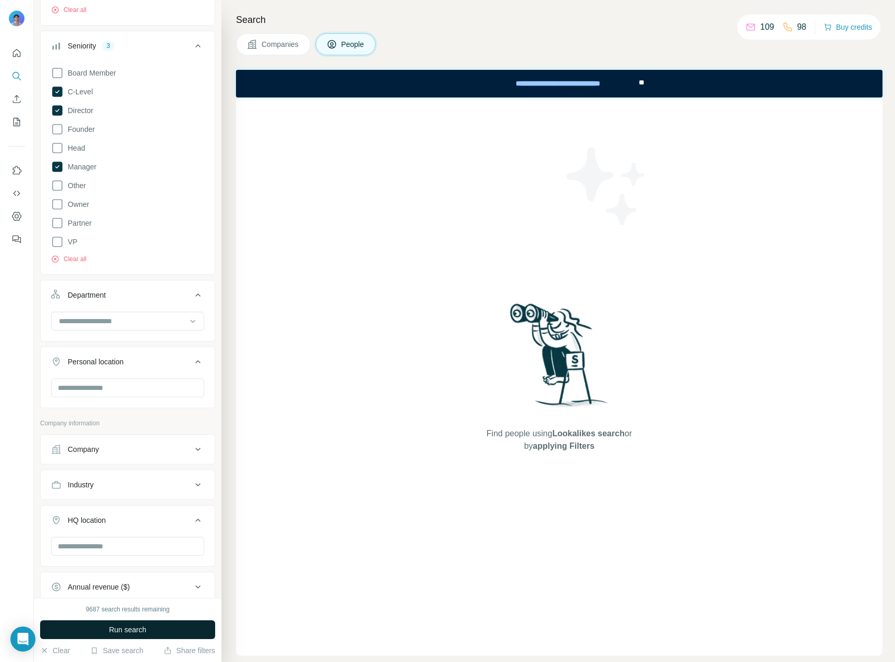
click at [162, 631] on button "Run search" at bounding box center [127, 629] width 175 height 19
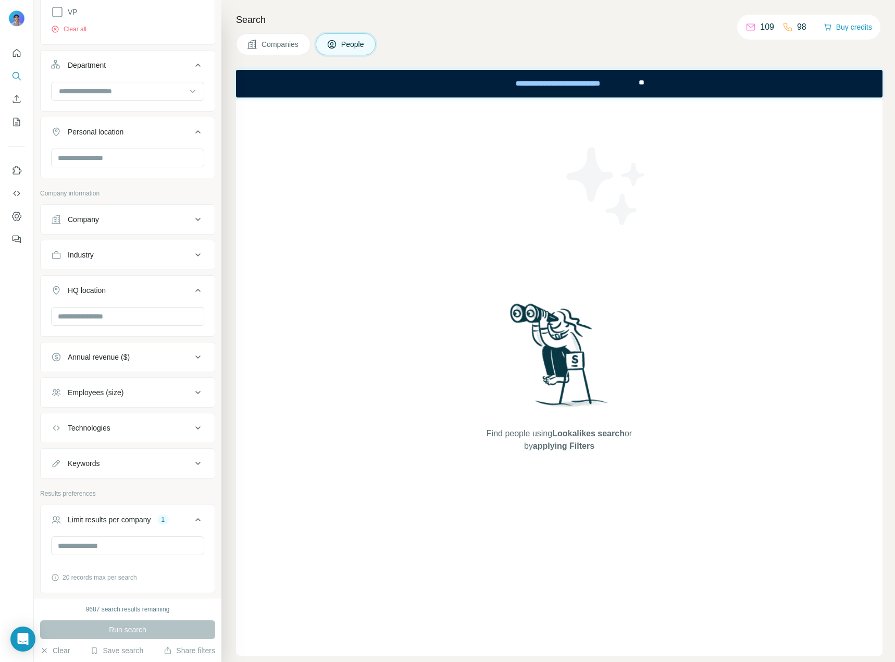
scroll to position [430, 0]
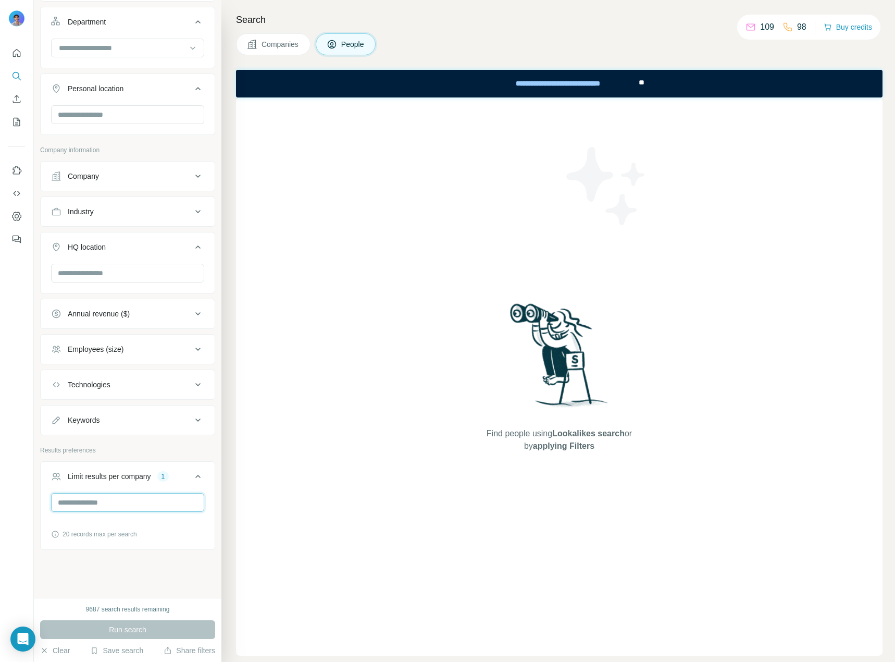
click at [158, 505] on input "**" at bounding box center [127, 502] width 153 height 19
click at [140, 633] on span "Run search" at bounding box center [128, 629] width 38 height 10
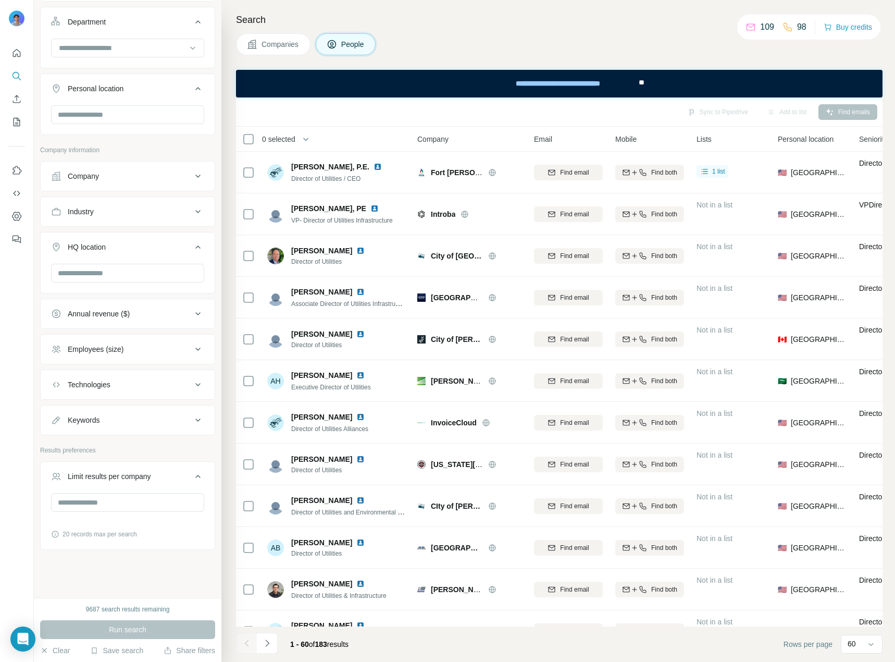
click at [151, 480] on div "Limit results per company" at bounding box center [109, 476] width 83 height 10
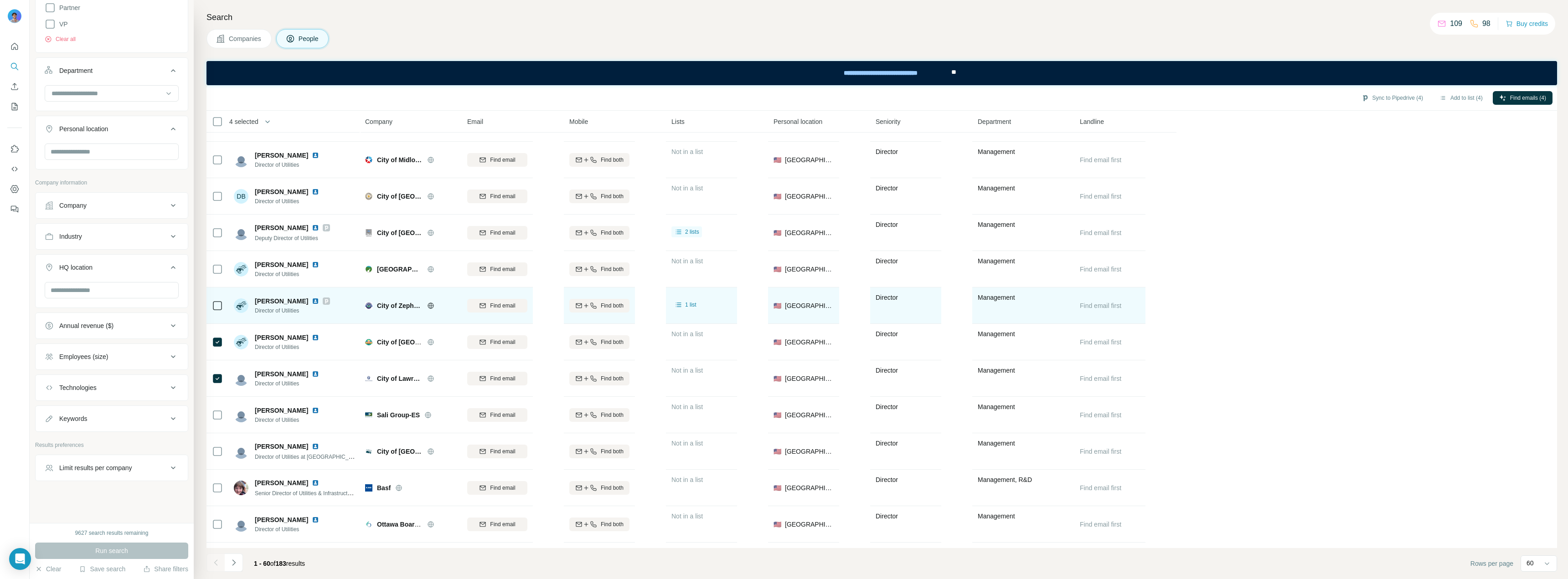
scroll to position [1503, 0]
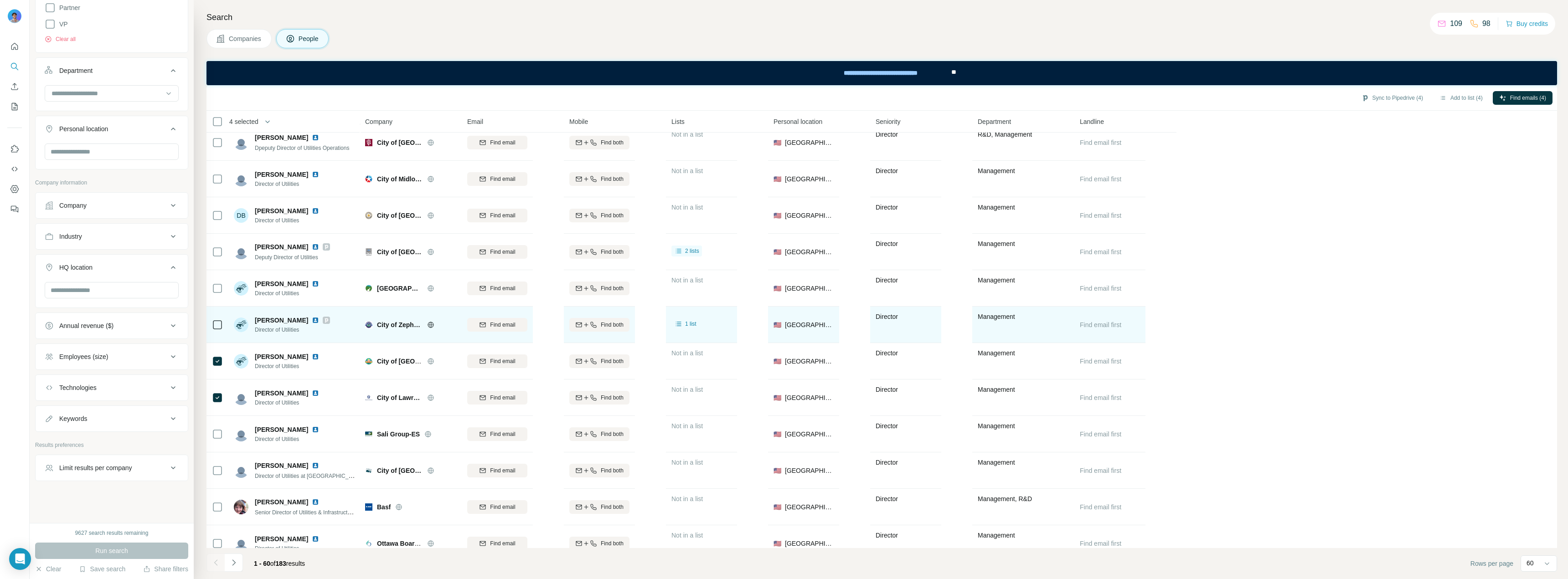
click at [222, 327] on icon at bounding box center [217, 324] width 11 height 11
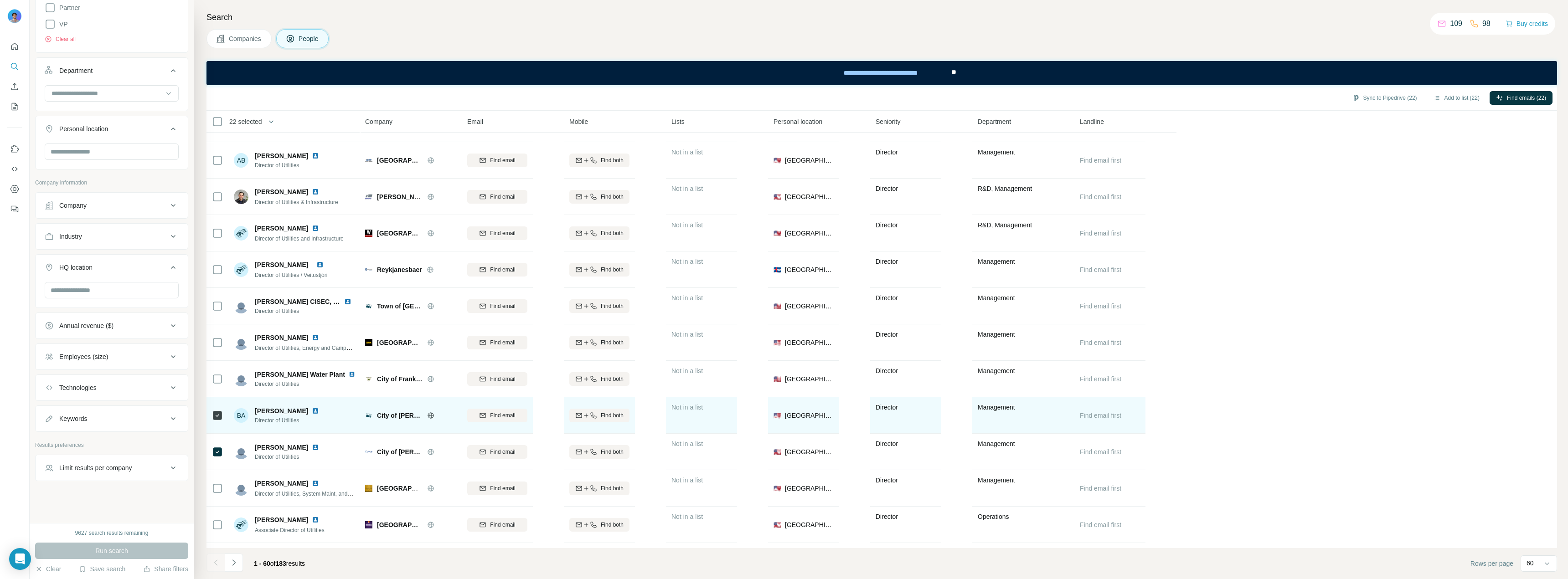
scroll to position [318, 0]
click at [219, 373] on div at bounding box center [217, 379] width 11 height 25
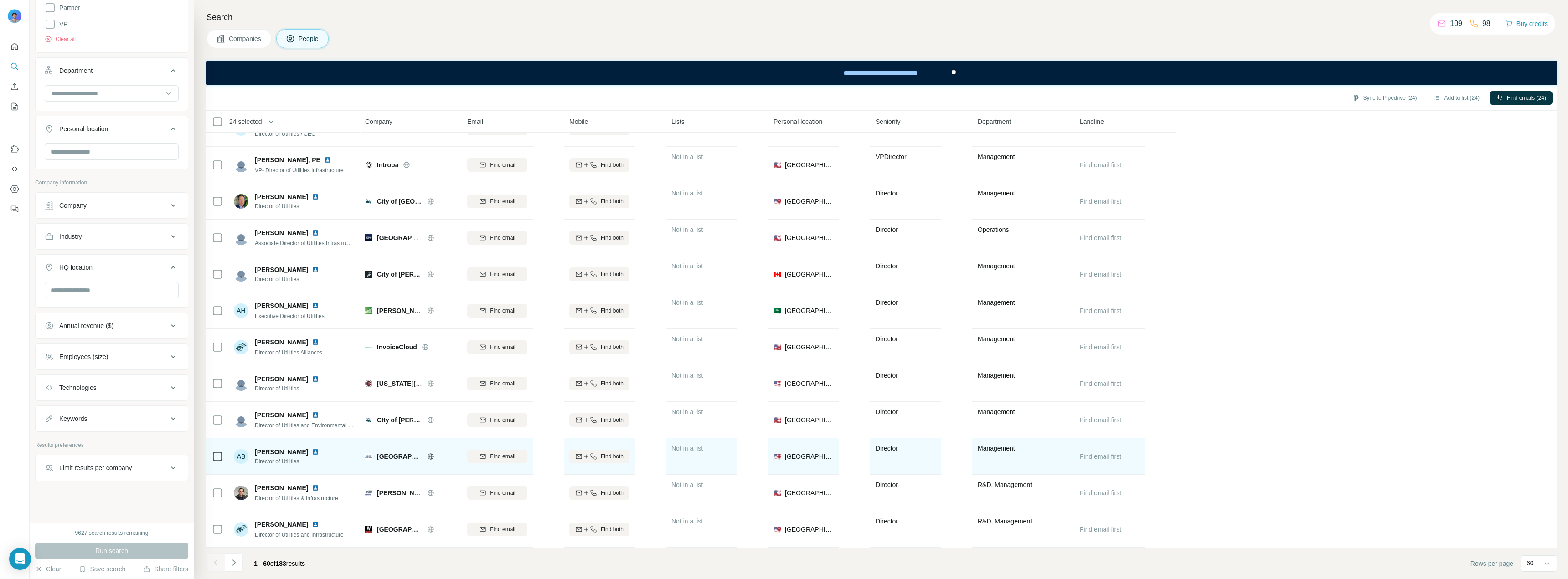
scroll to position [0, 0]
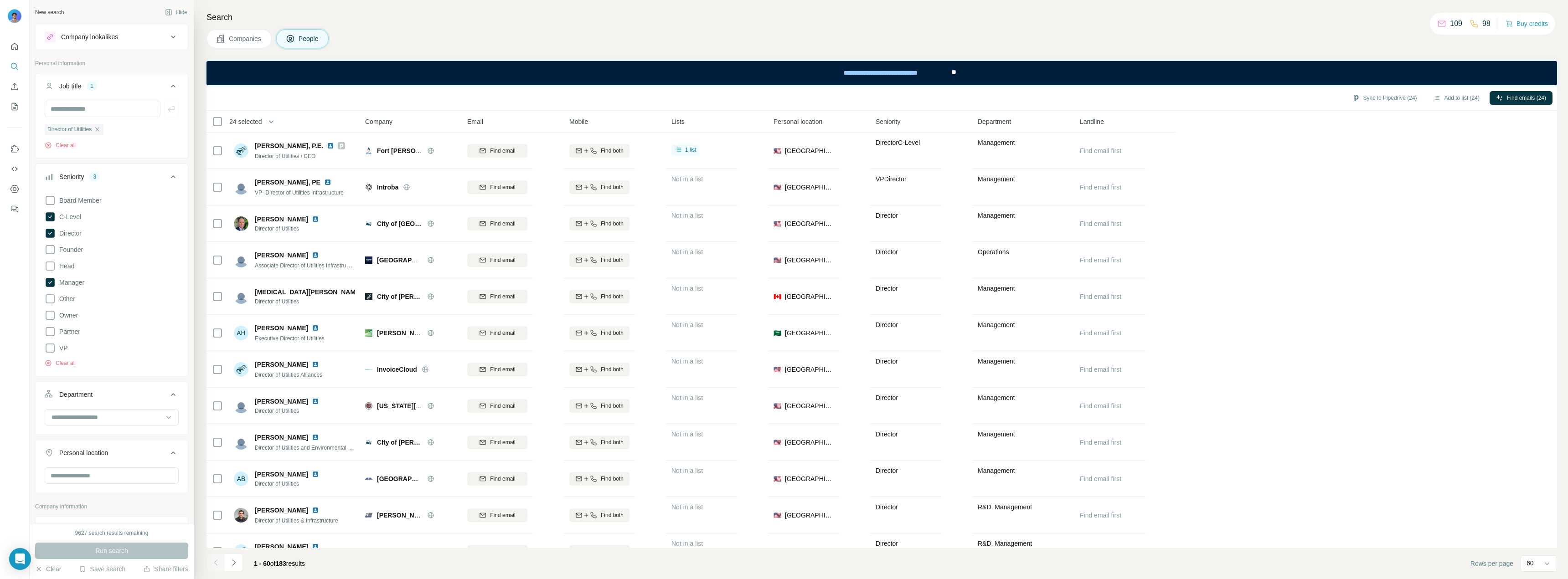
scroll to position [324, 0]
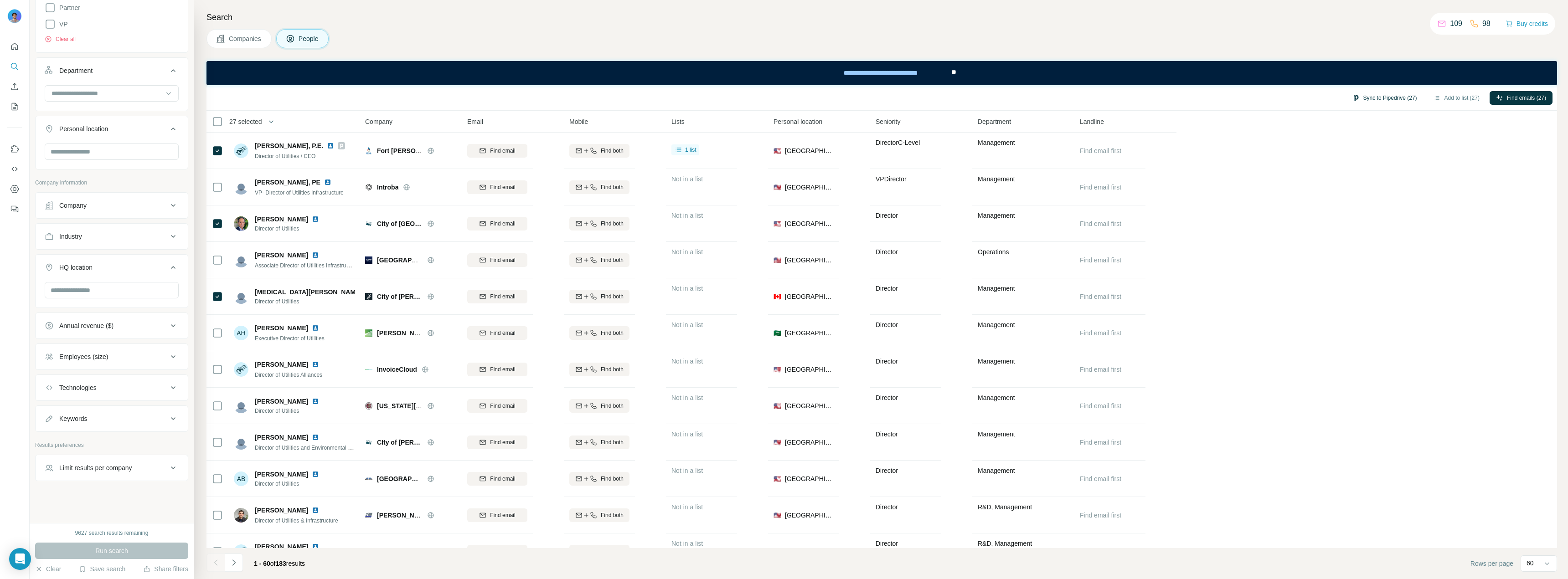
click at [1365, 95] on button "Sync to Pipedrive (27)" at bounding box center [1384, 98] width 78 height 14
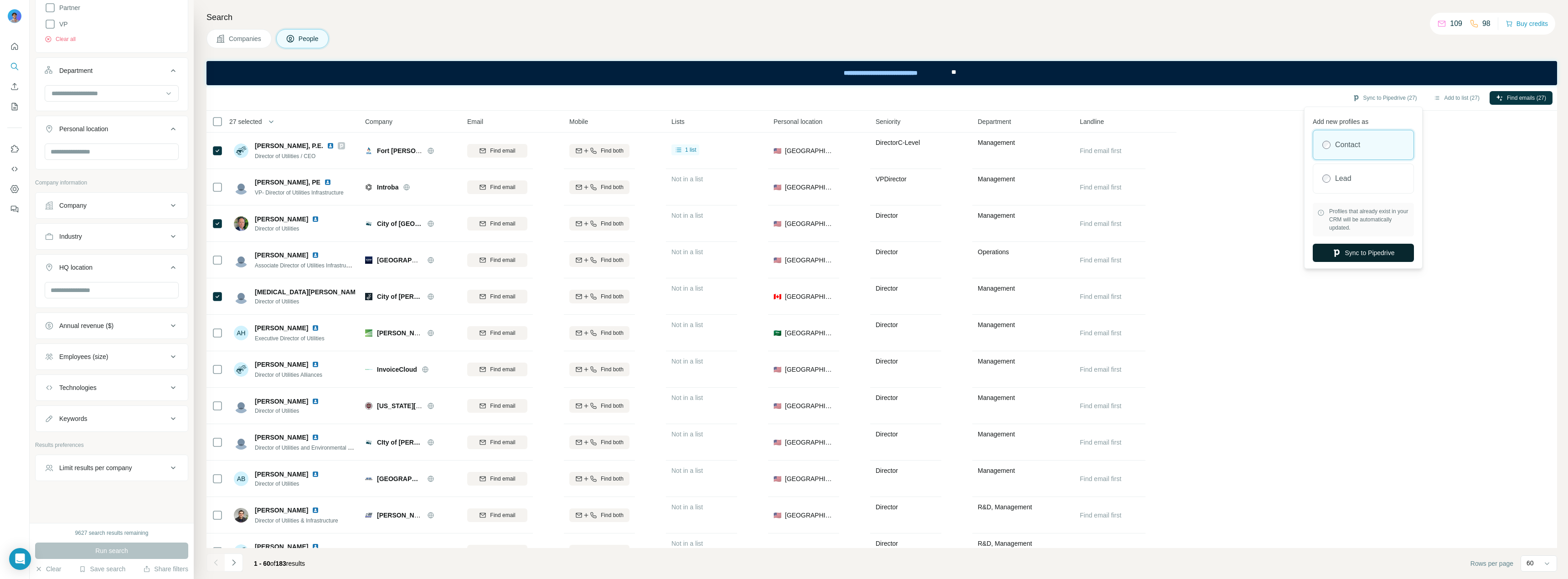
click at [1367, 253] on button "Sync to Pipedrive" at bounding box center [1363, 253] width 102 height 18
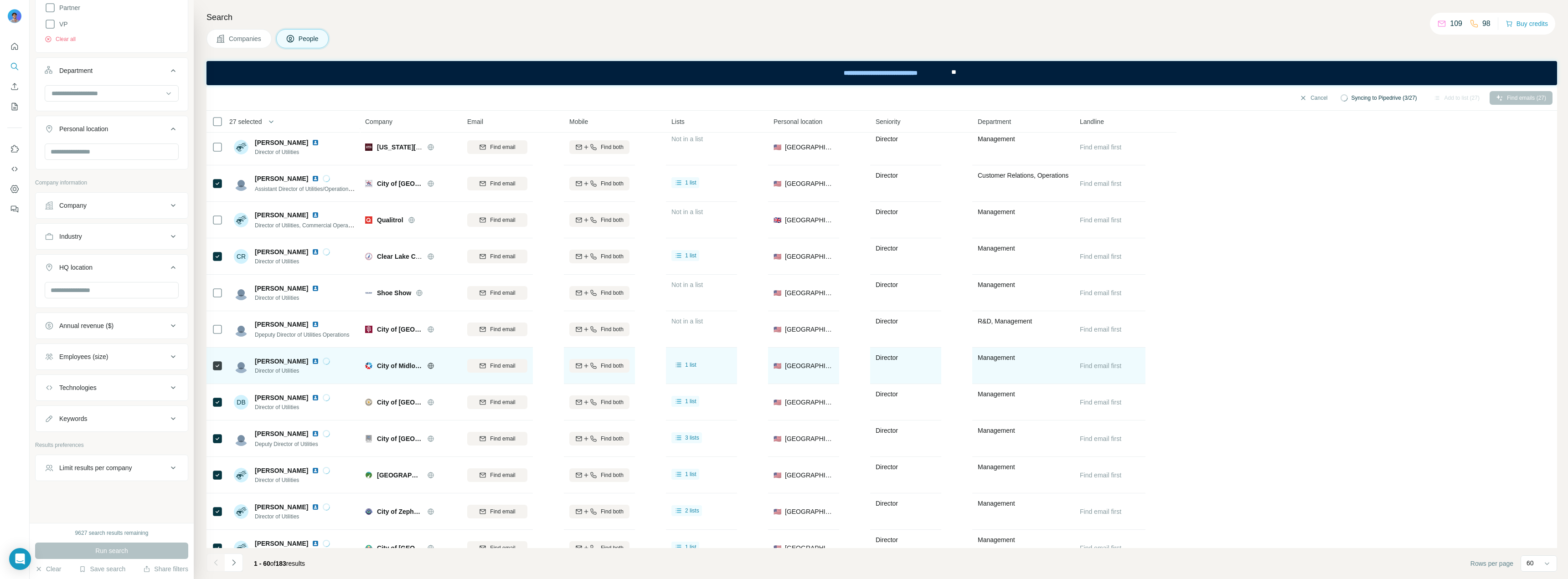
scroll to position [1775, 0]
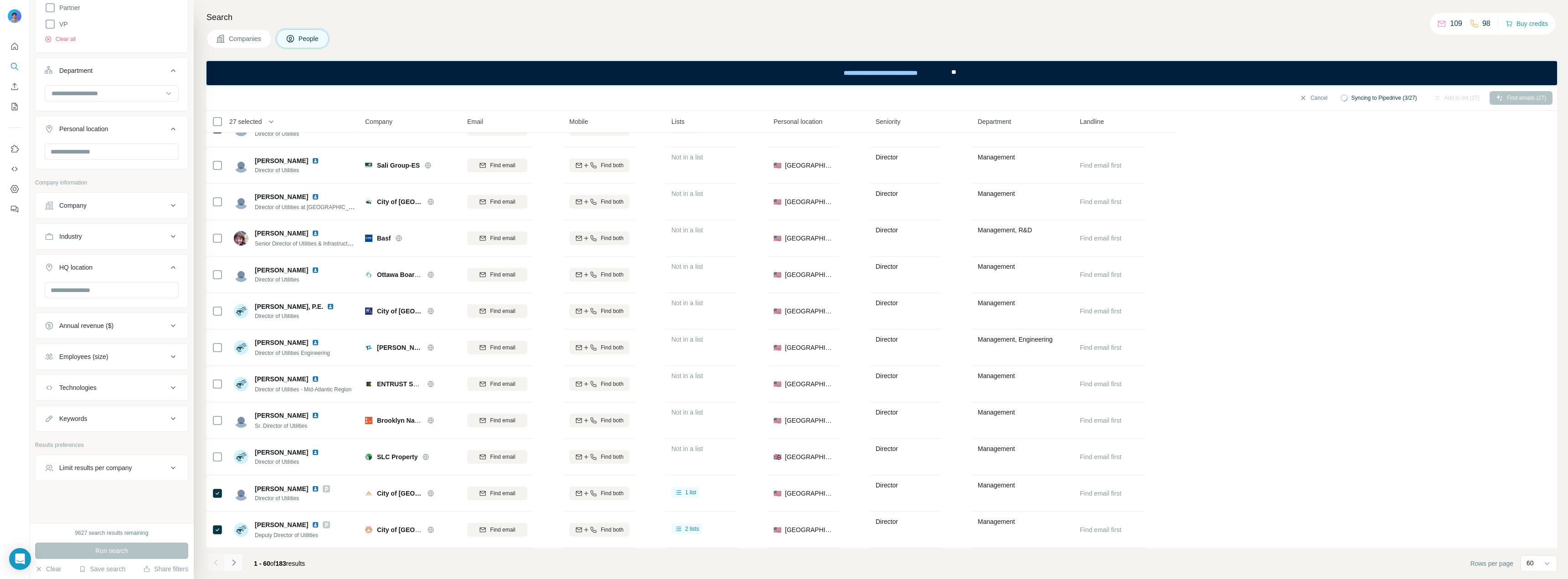
click at [234, 564] on icon "Navigate to next page" at bounding box center [234, 562] width 4 height 6
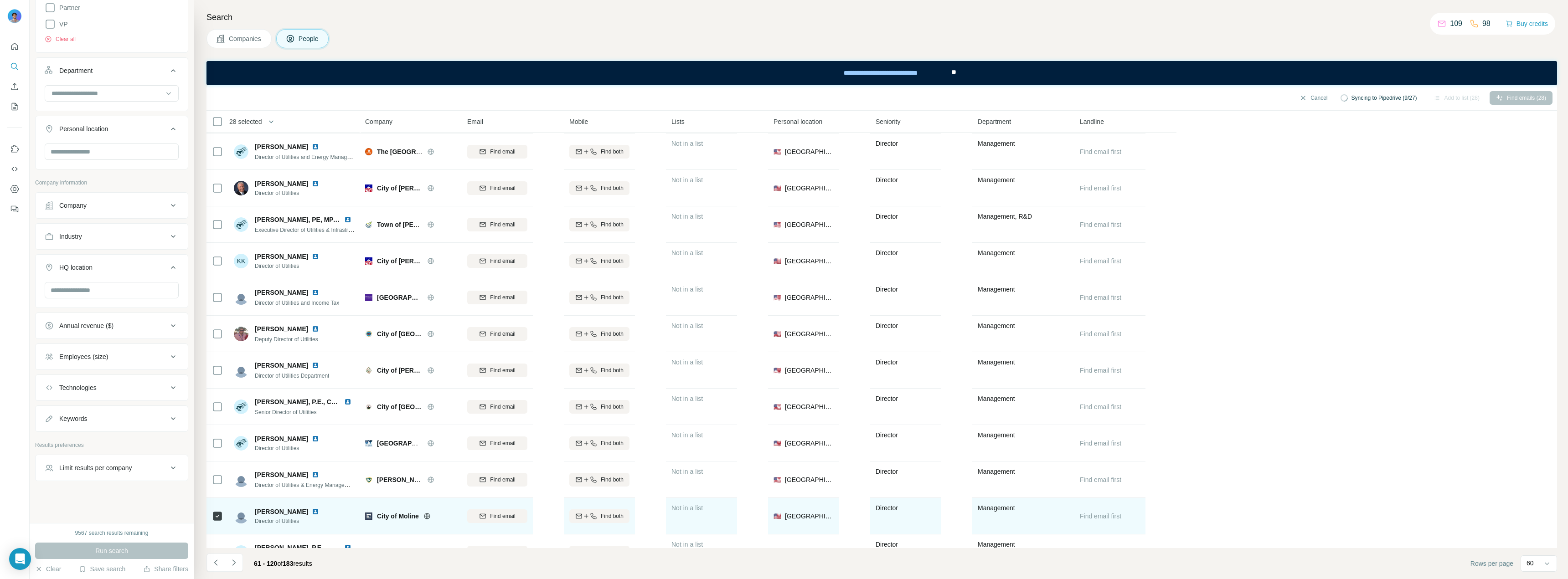
scroll to position [1594, 0]
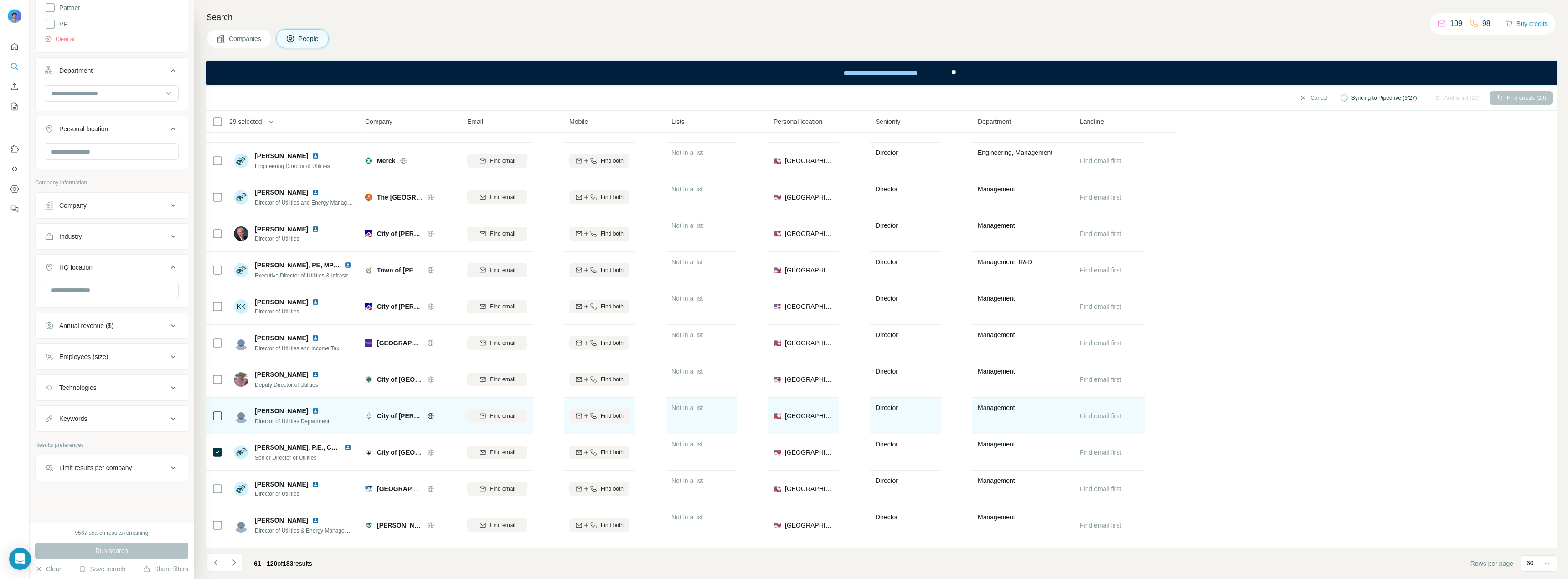
click at [219, 410] on icon at bounding box center [217, 415] width 11 height 11
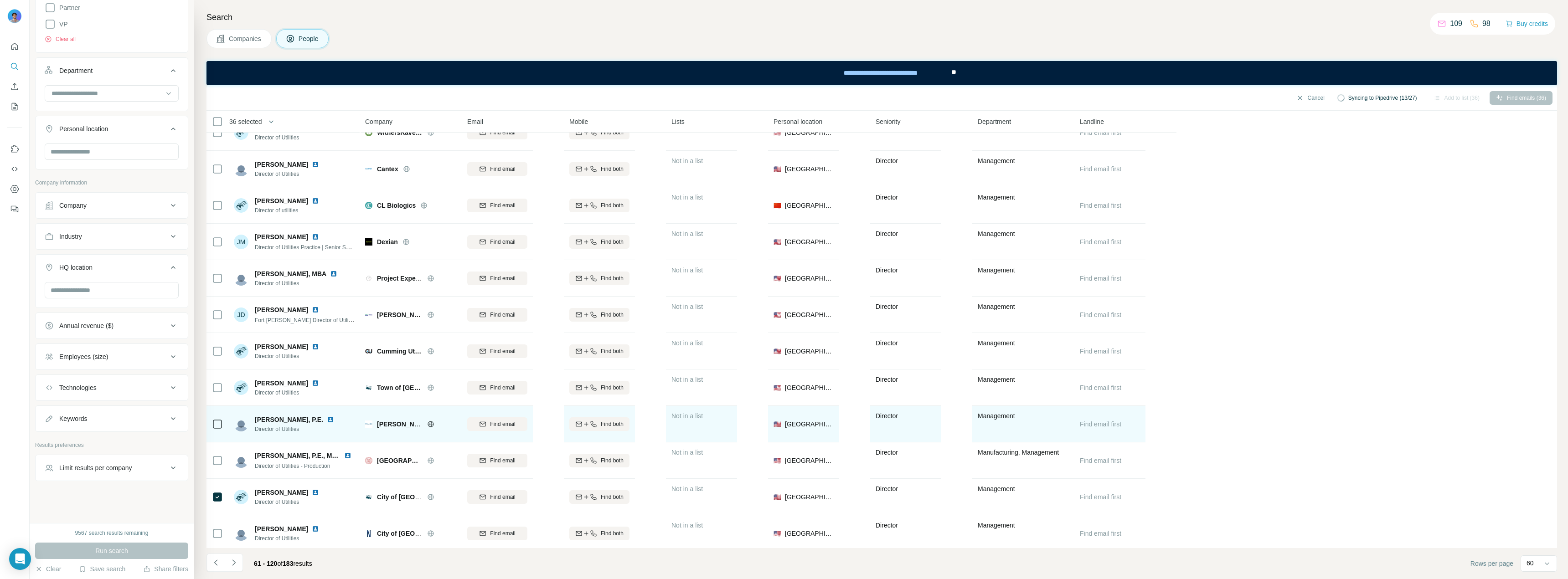
scroll to position [1001, 0]
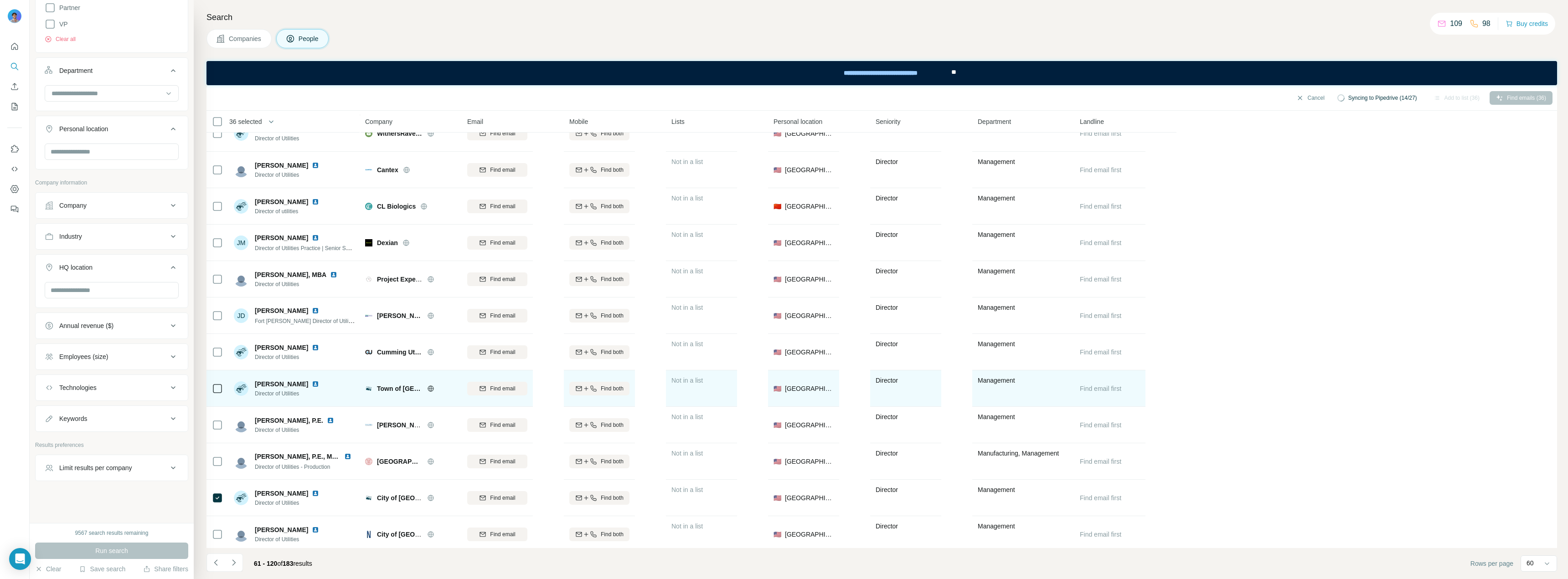
click at [223, 388] on td at bounding box center [217, 388] width 22 height 37
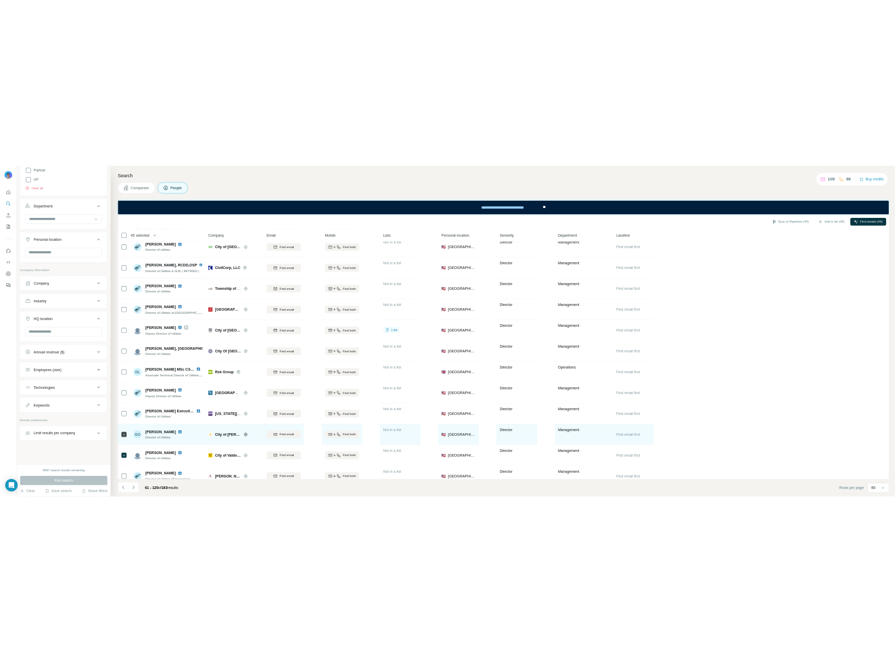
scroll to position [0, 0]
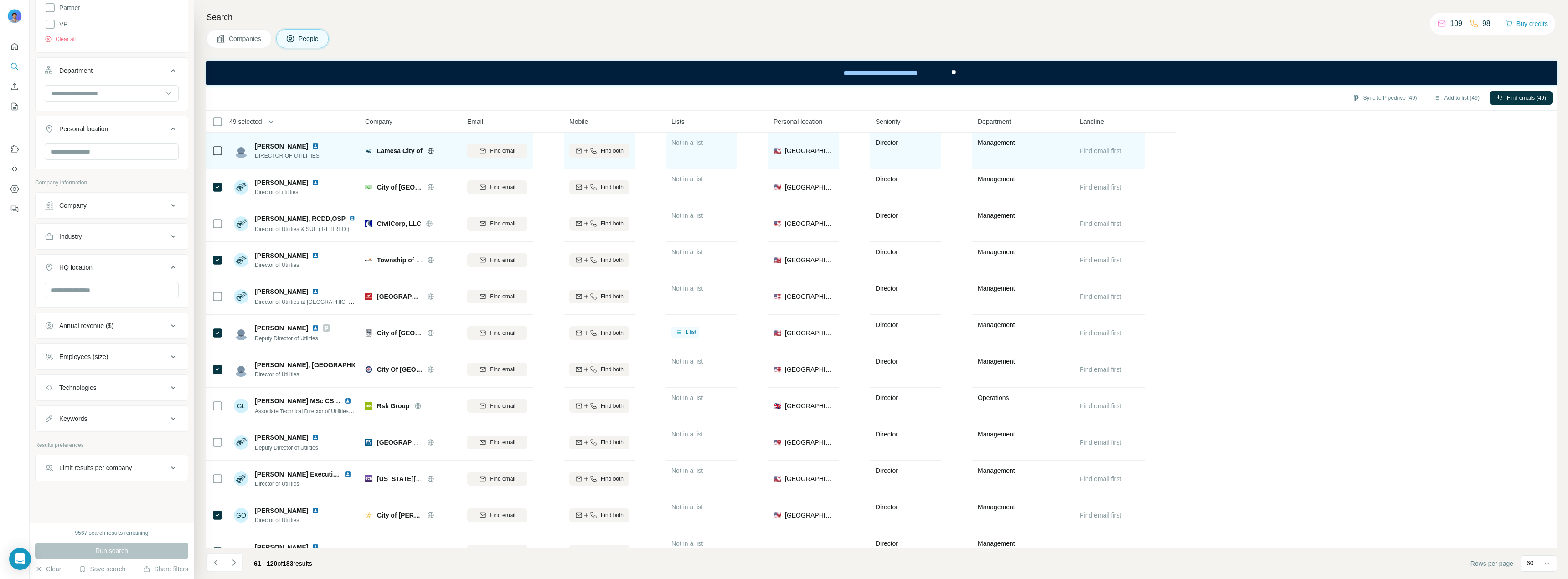
click at [216, 145] on icon at bounding box center [217, 150] width 11 height 11
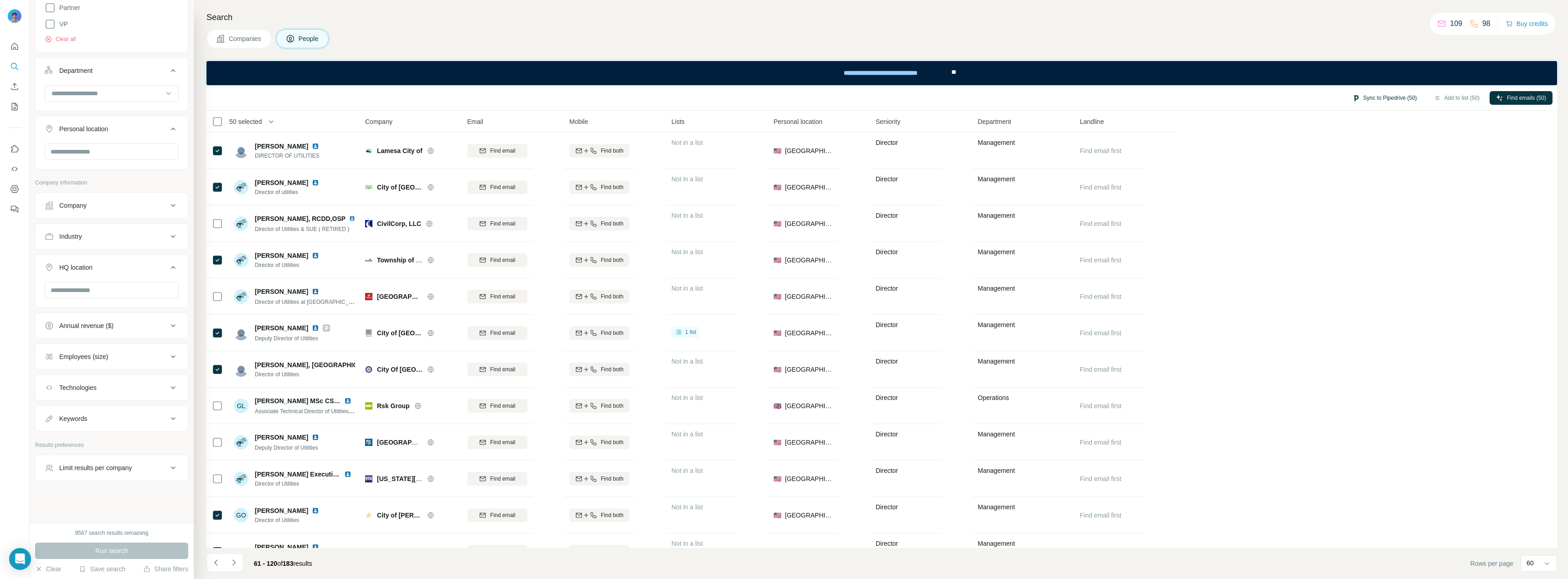
click at [1372, 100] on button "Sync to Pipedrive (50)" at bounding box center [1384, 98] width 78 height 14
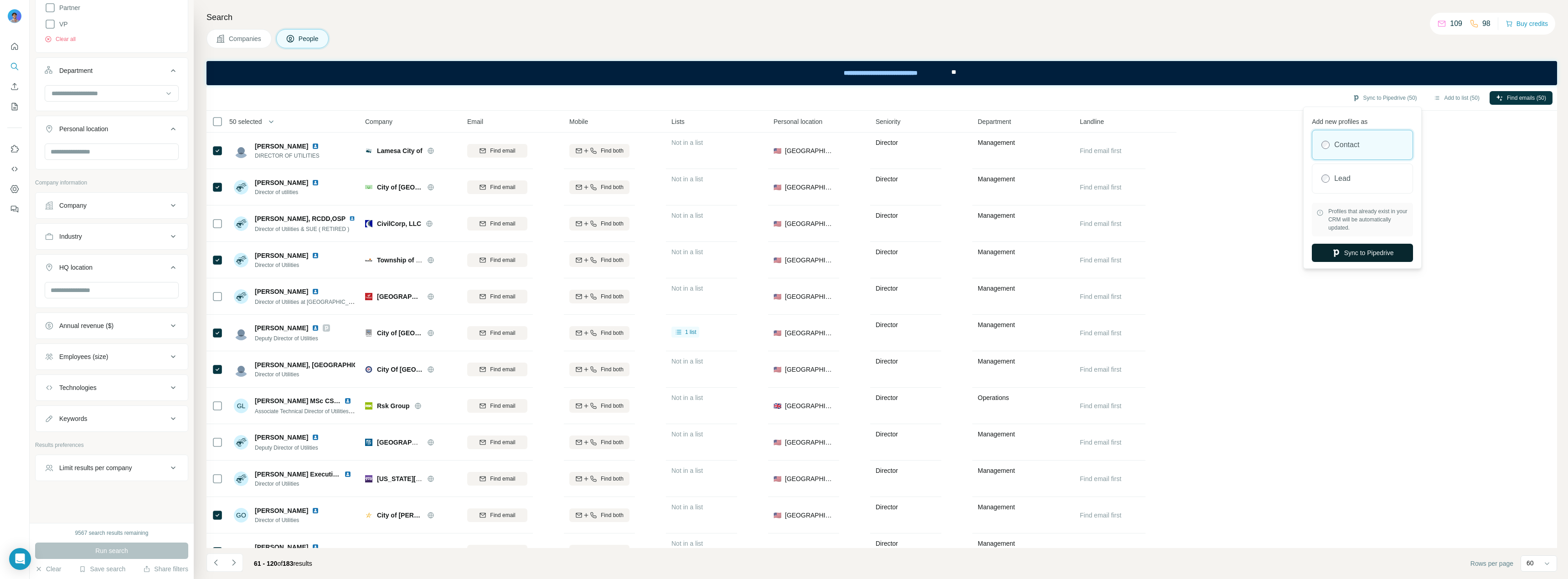
click at [1351, 250] on button "Sync to Pipedrive" at bounding box center [1362, 253] width 102 height 18
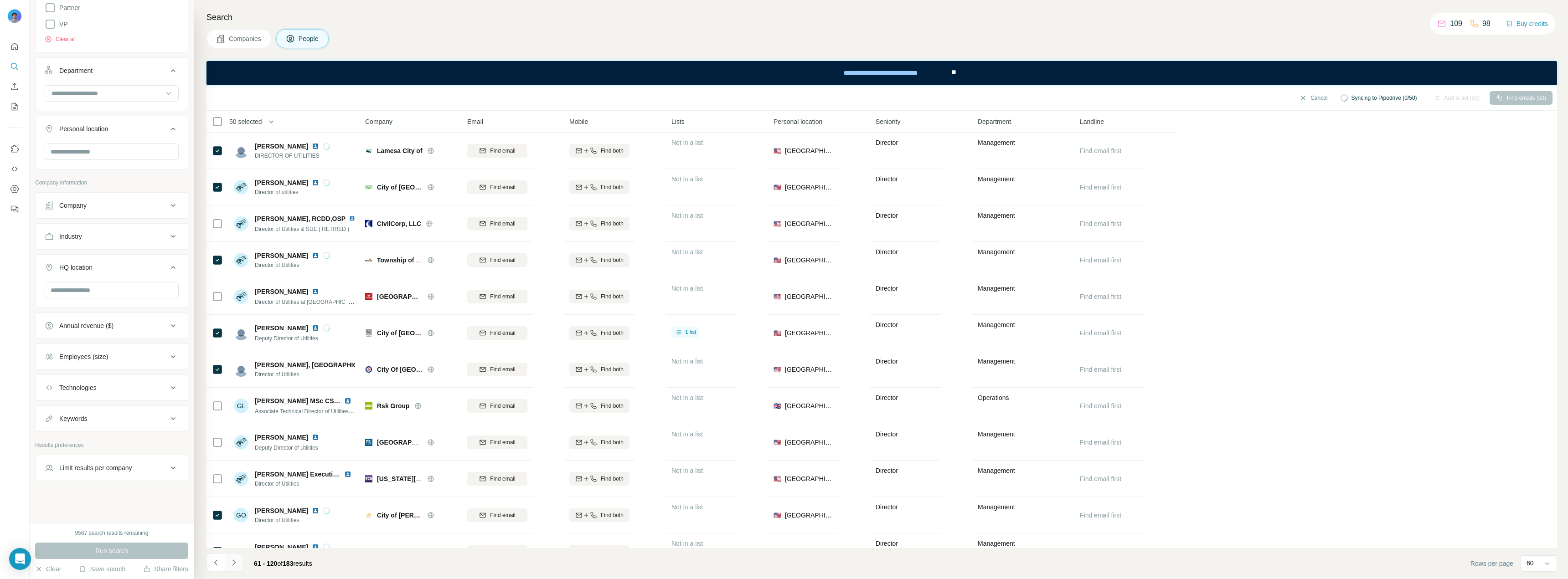
click at [237, 560] on icon "Navigate to next page" at bounding box center [234, 562] width 9 height 9
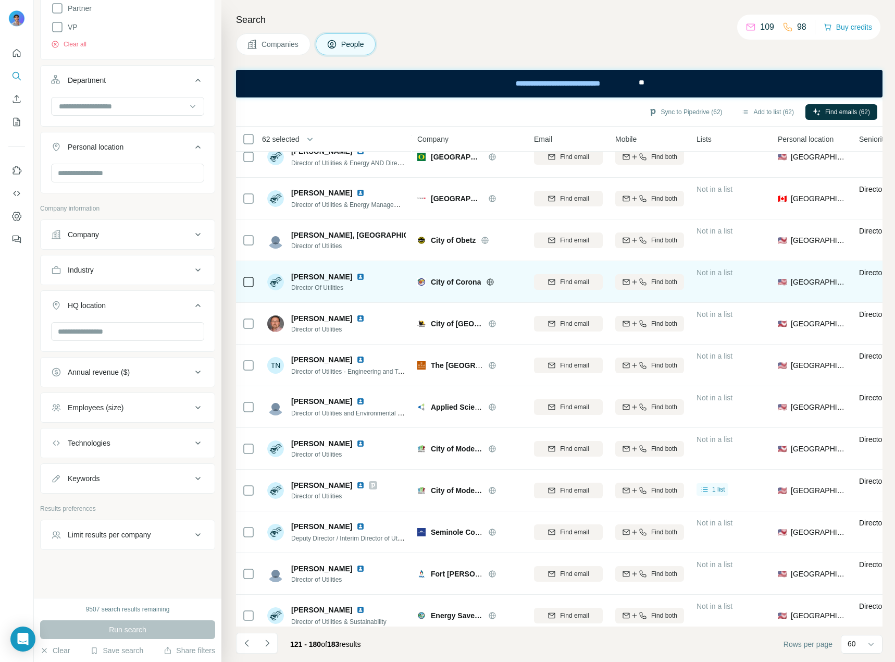
scroll to position [1875, 0]
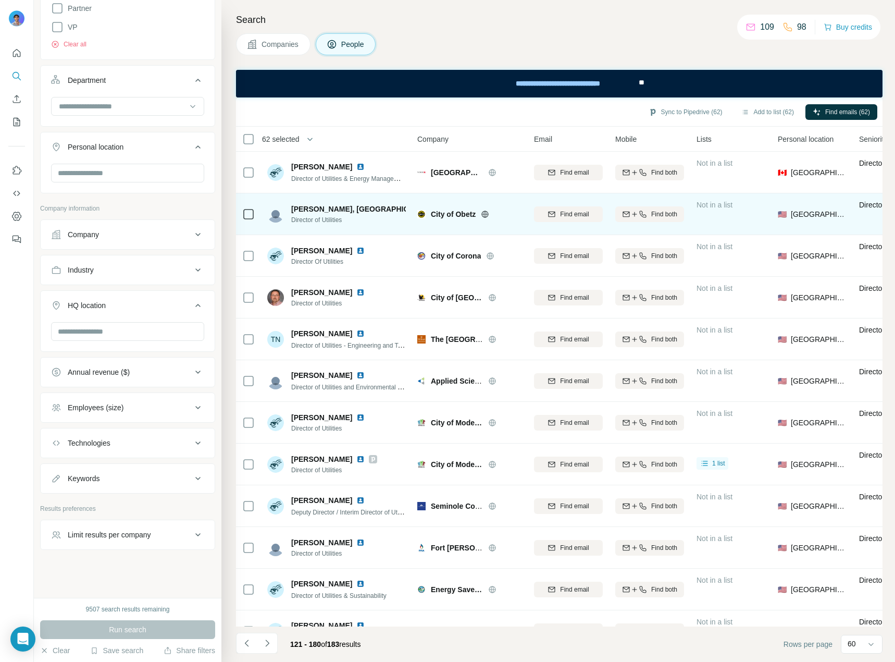
click at [254, 218] on icon at bounding box center [248, 214] width 13 height 13
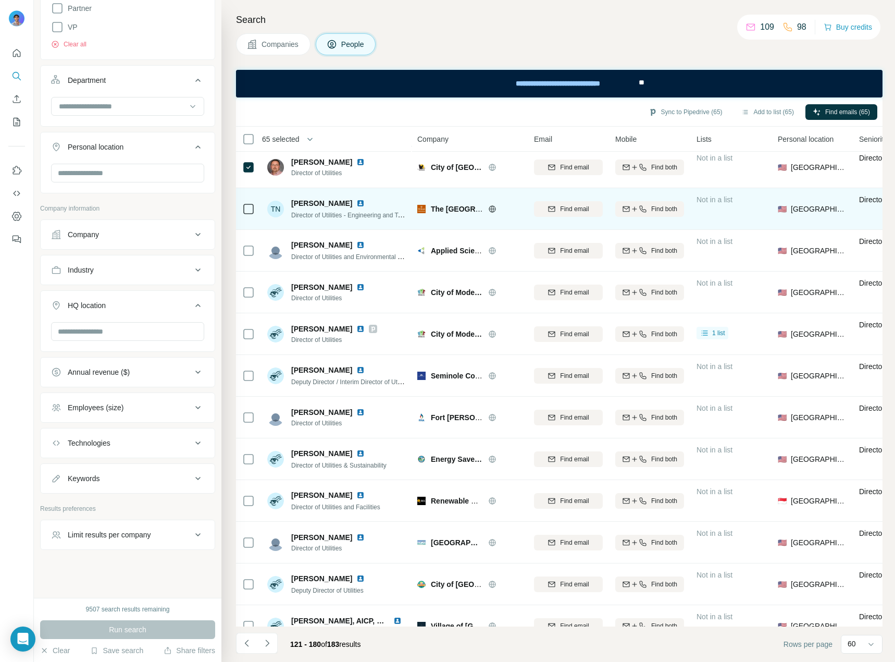
scroll to position [2031, 0]
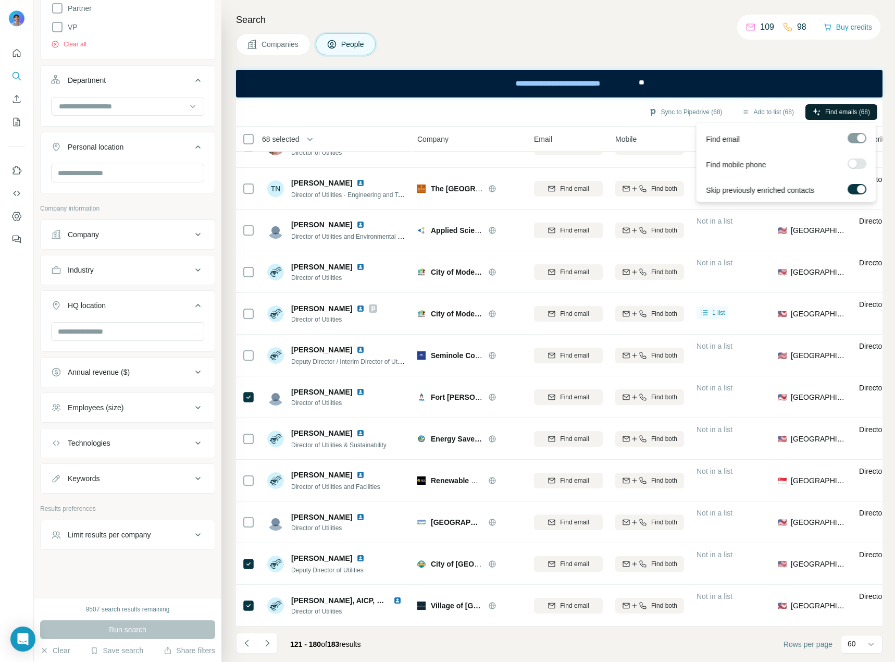
click at [846, 108] on span "Find emails (68)" at bounding box center [847, 111] width 45 height 9
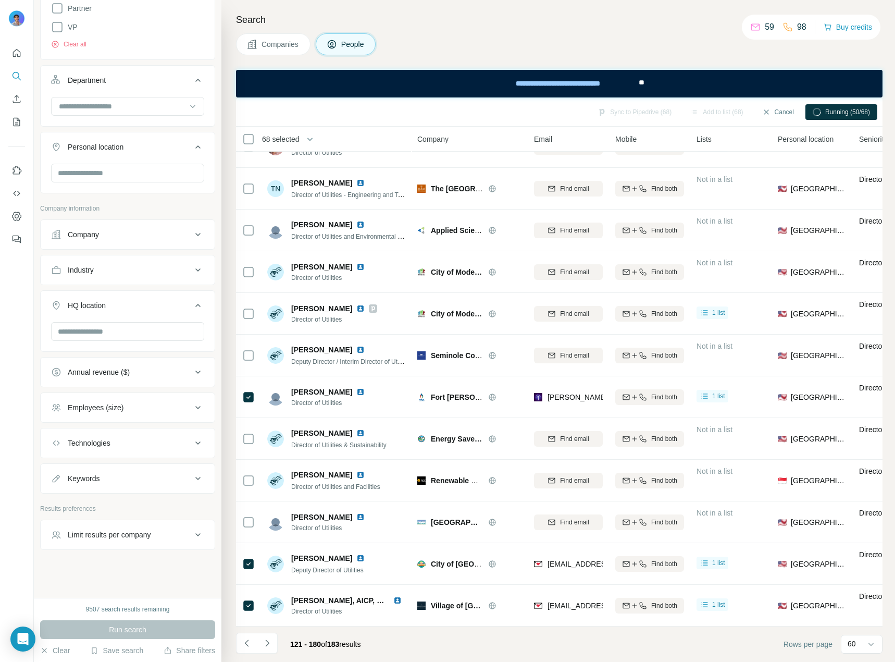
click at [820, 116] on div "Running (50/68)" at bounding box center [841, 112] width 72 height 16
click at [772, 108] on button "Cancel" at bounding box center [778, 112] width 46 height 16
click at [673, 108] on button "Sync to Pipedrive (68)" at bounding box center [685, 112] width 89 height 16
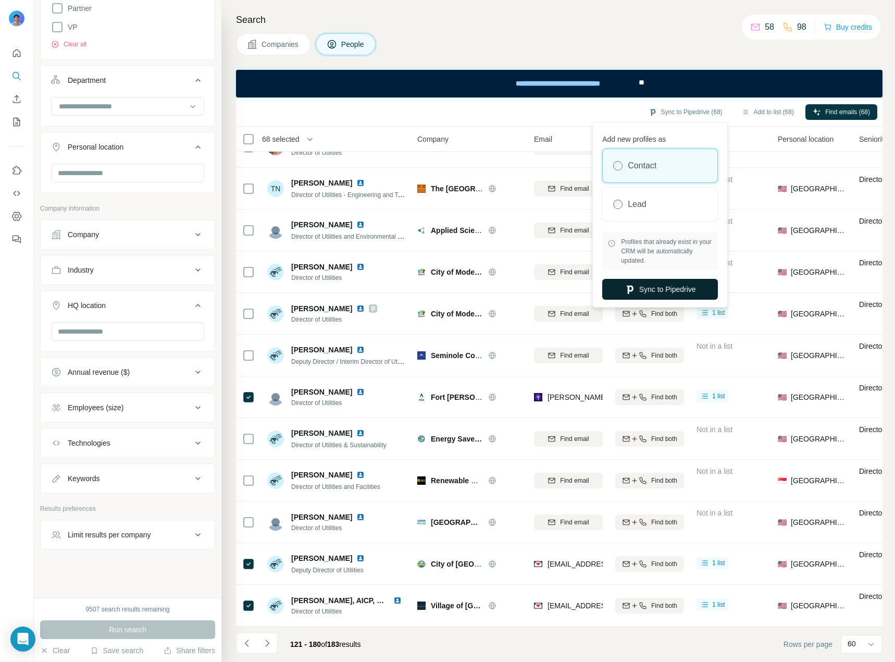
click at [662, 292] on button "Sync to Pipedrive" at bounding box center [660, 289] width 116 height 21
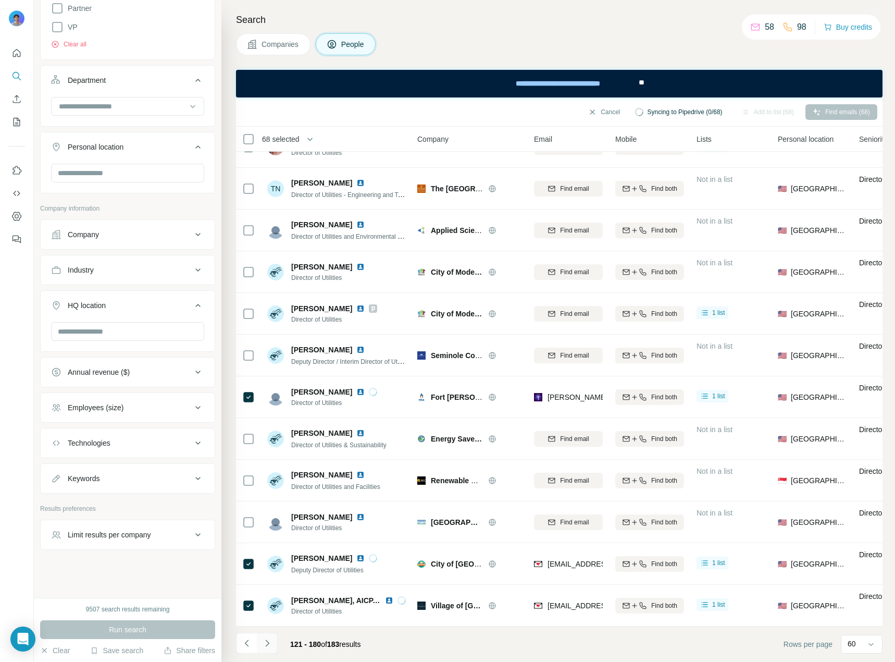
click at [269, 640] on icon "Navigate to next page" at bounding box center [267, 643] width 10 height 10
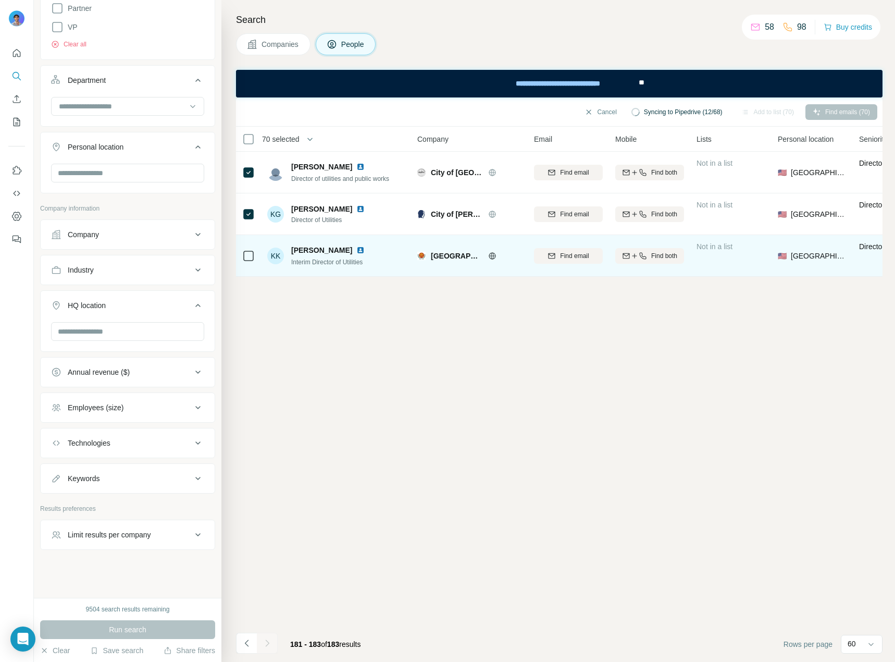
click at [241, 256] on td at bounding box center [248, 256] width 25 height 42
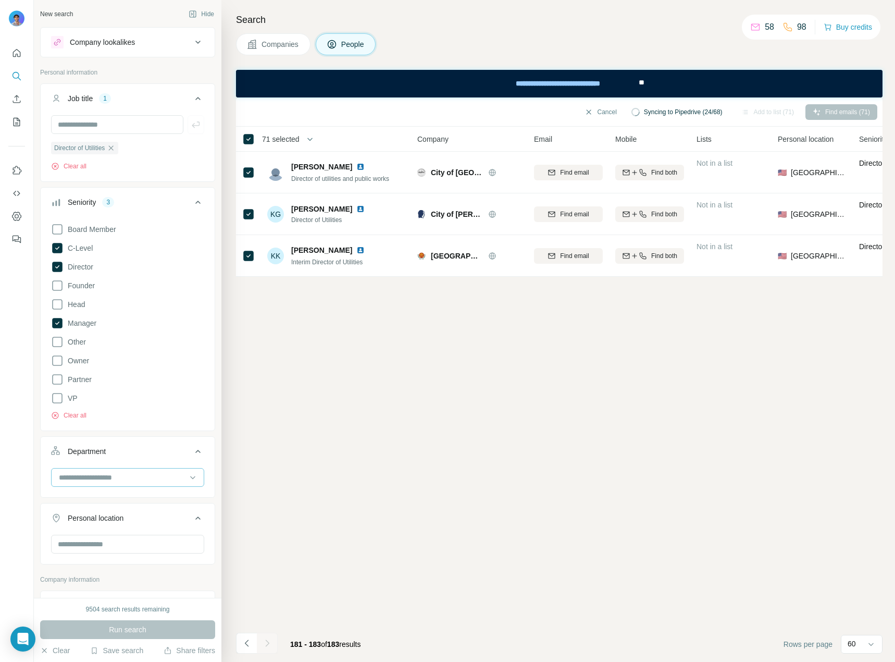
click at [103, 482] on input at bounding box center [122, 476] width 129 height 11
click at [129, 551] on div "Customer Relations" at bounding box center [124, 557] width 140 height 19
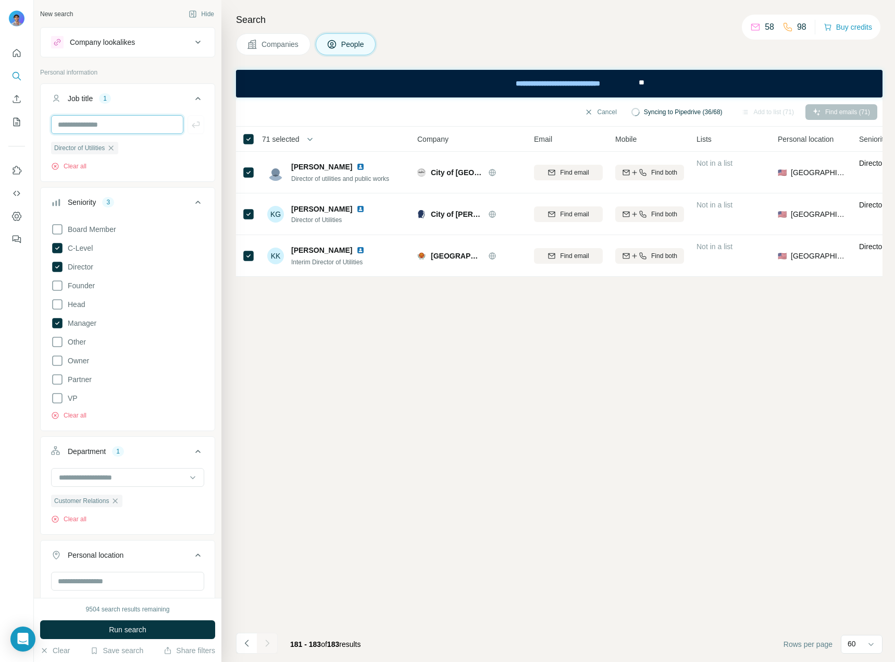
click at [113, 124] on input "text" at bounding box center [117, 124] width 132 height 19
type input "**********"
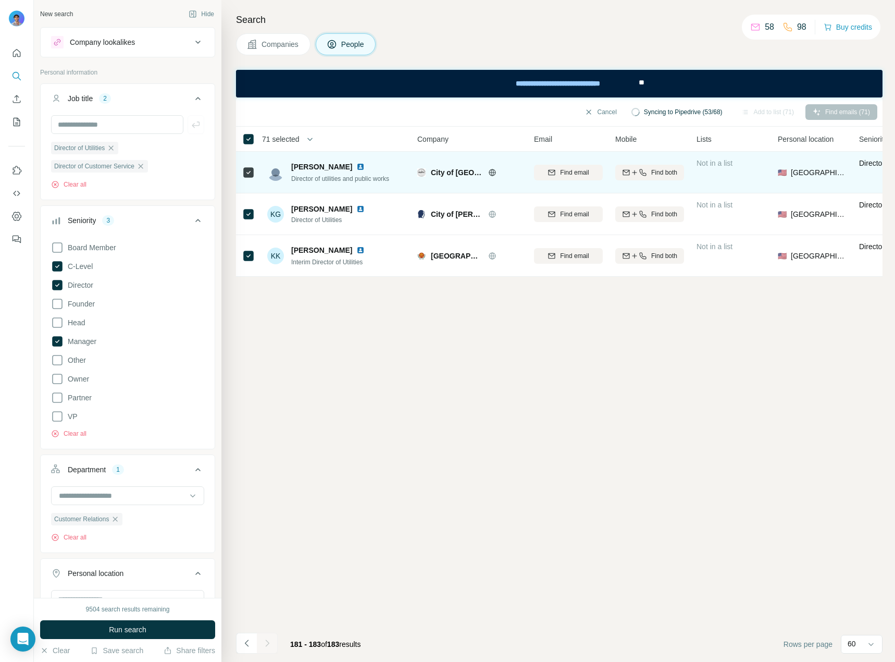
click at [356, 168] on img at bounding box center [360, 167] width 8 height 8
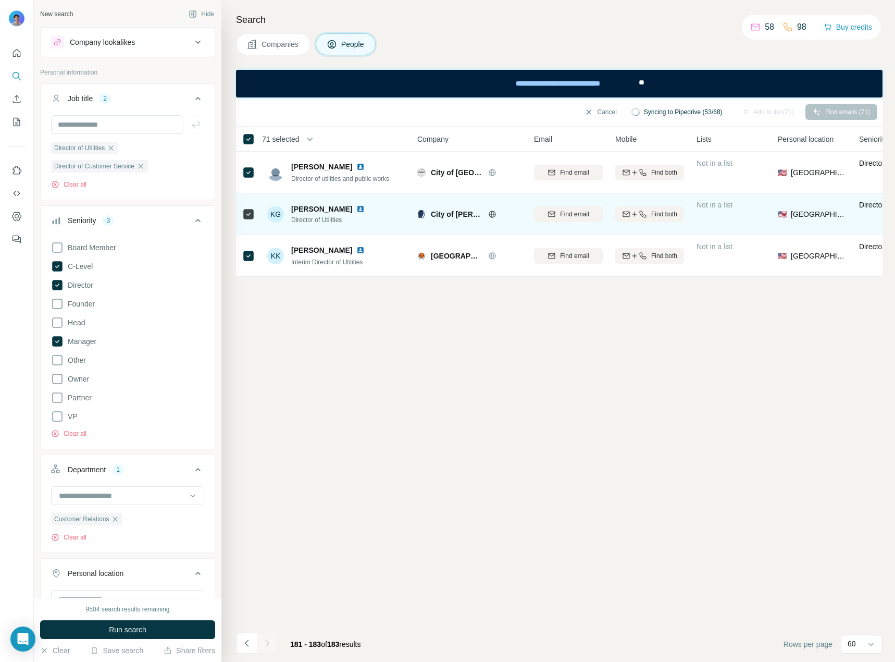
click at [356, 211] on img at bounding box center [360, 209] width 8 height 8
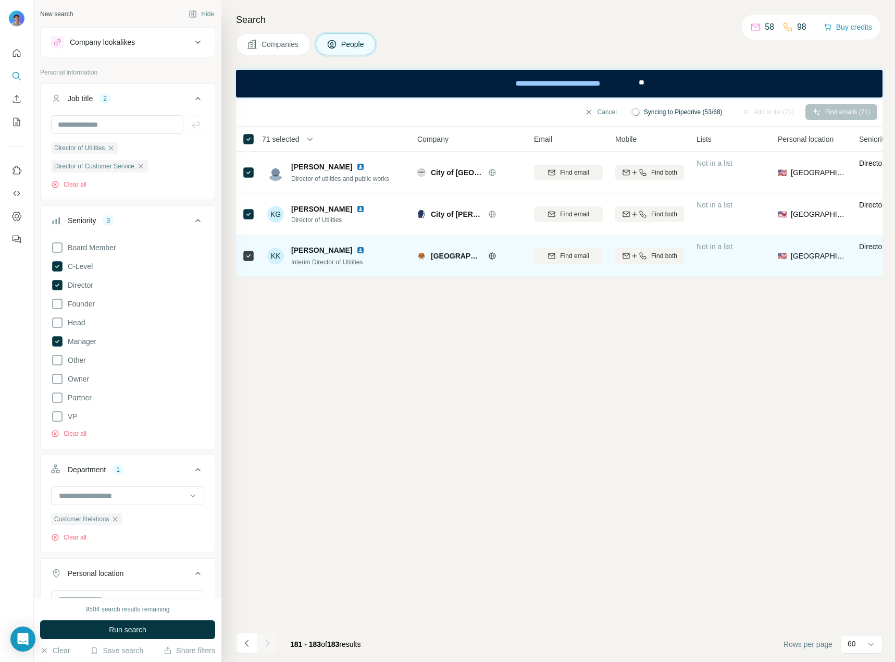
click at [356, 246] on img at bounding box center [360, 250] width 8 height 8
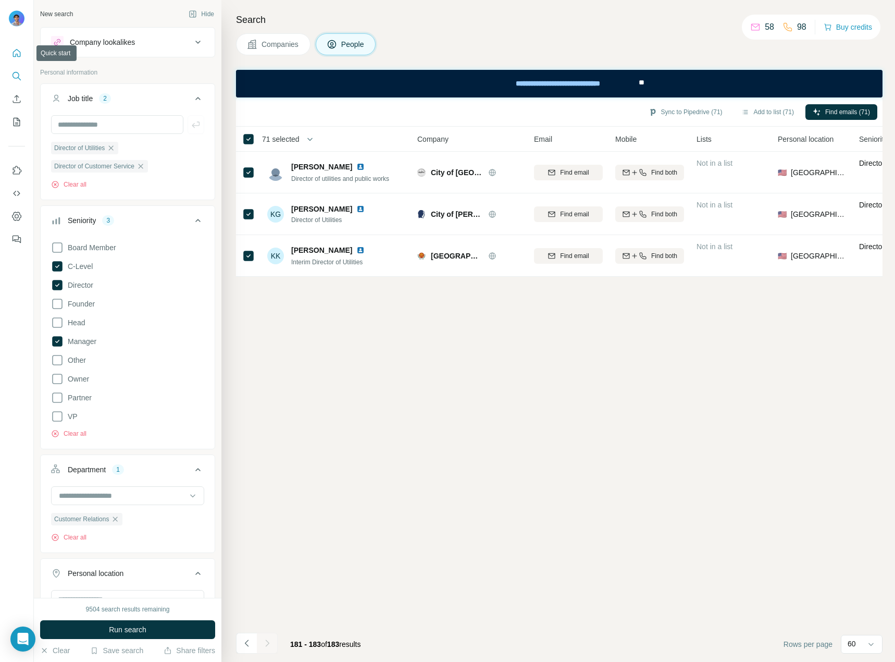
click at [10, 51] on button "Quick start" at bounding box center [16, 53] width 17 height 19
